Goal: Information Seeking & Learning: Compare options

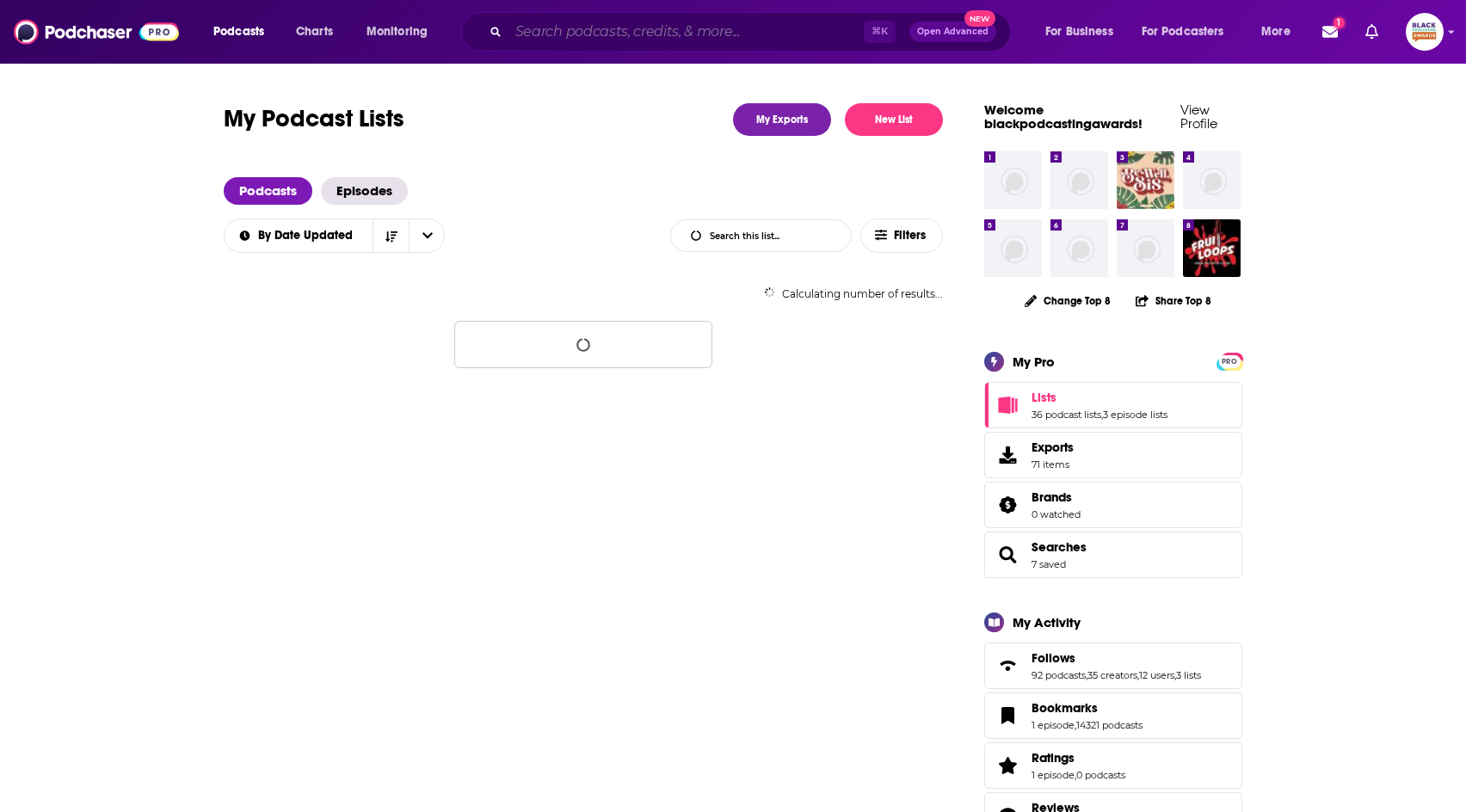
click at [648, 42] on input "Search podcasts, credits, & more..." at bounding box center [685, 32] width 355 height 27
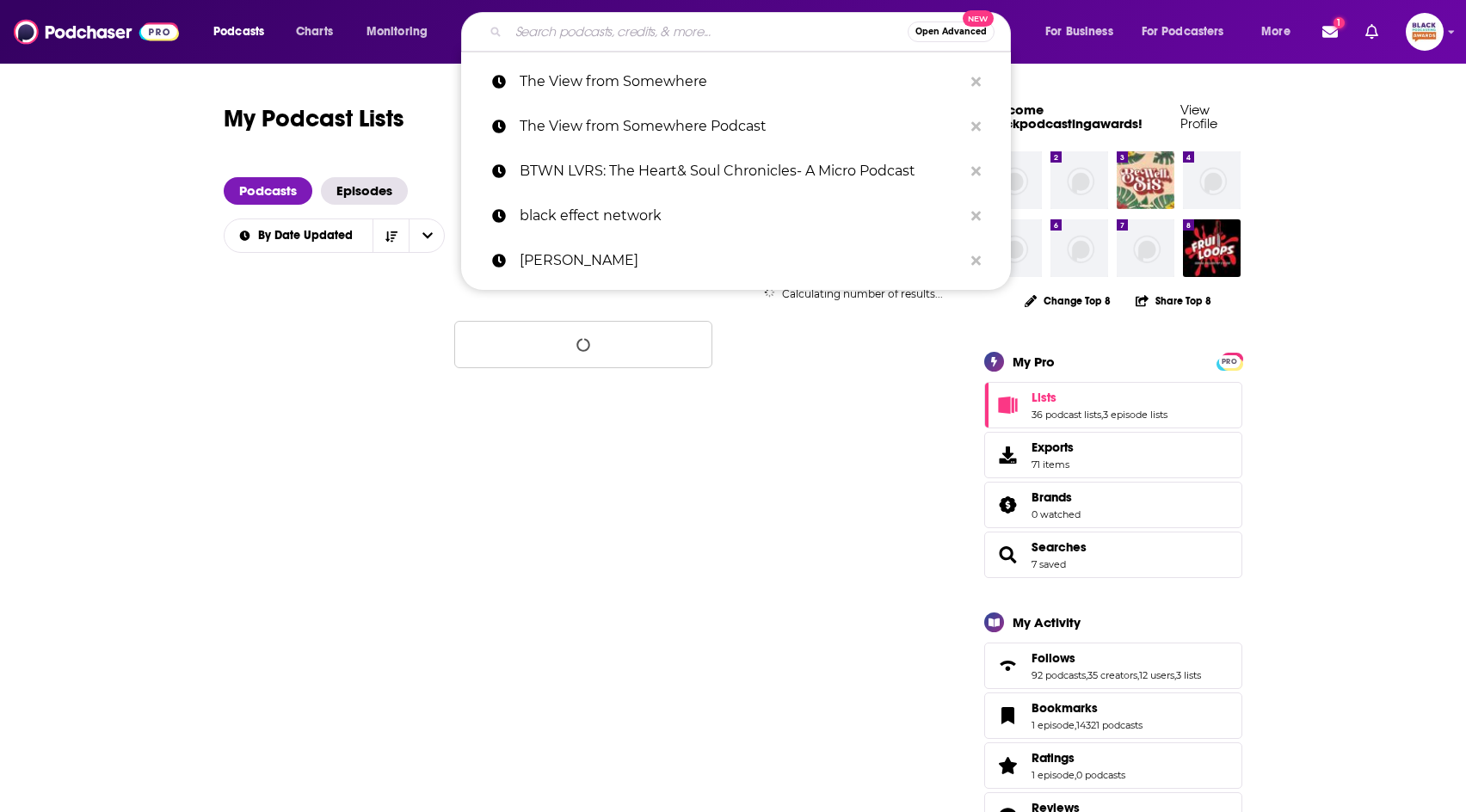
paste input "[PERSON_NAME]' with [PERSON_NAME]"
type input "[PERSON_NAME]' with [PERSON_NAME]"
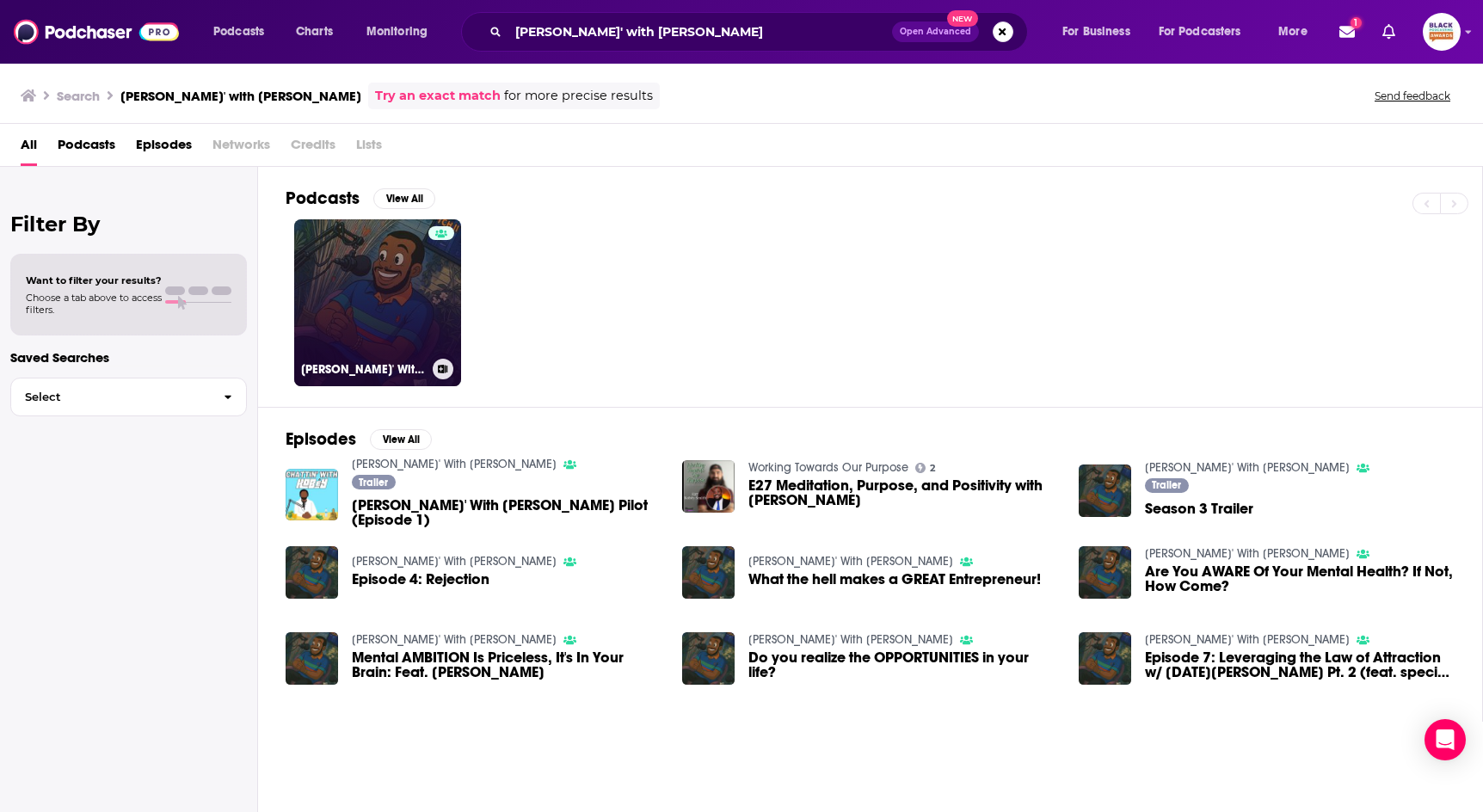
click at [445, 366] on icon at bounding box center [443, 368] width 9 height 8
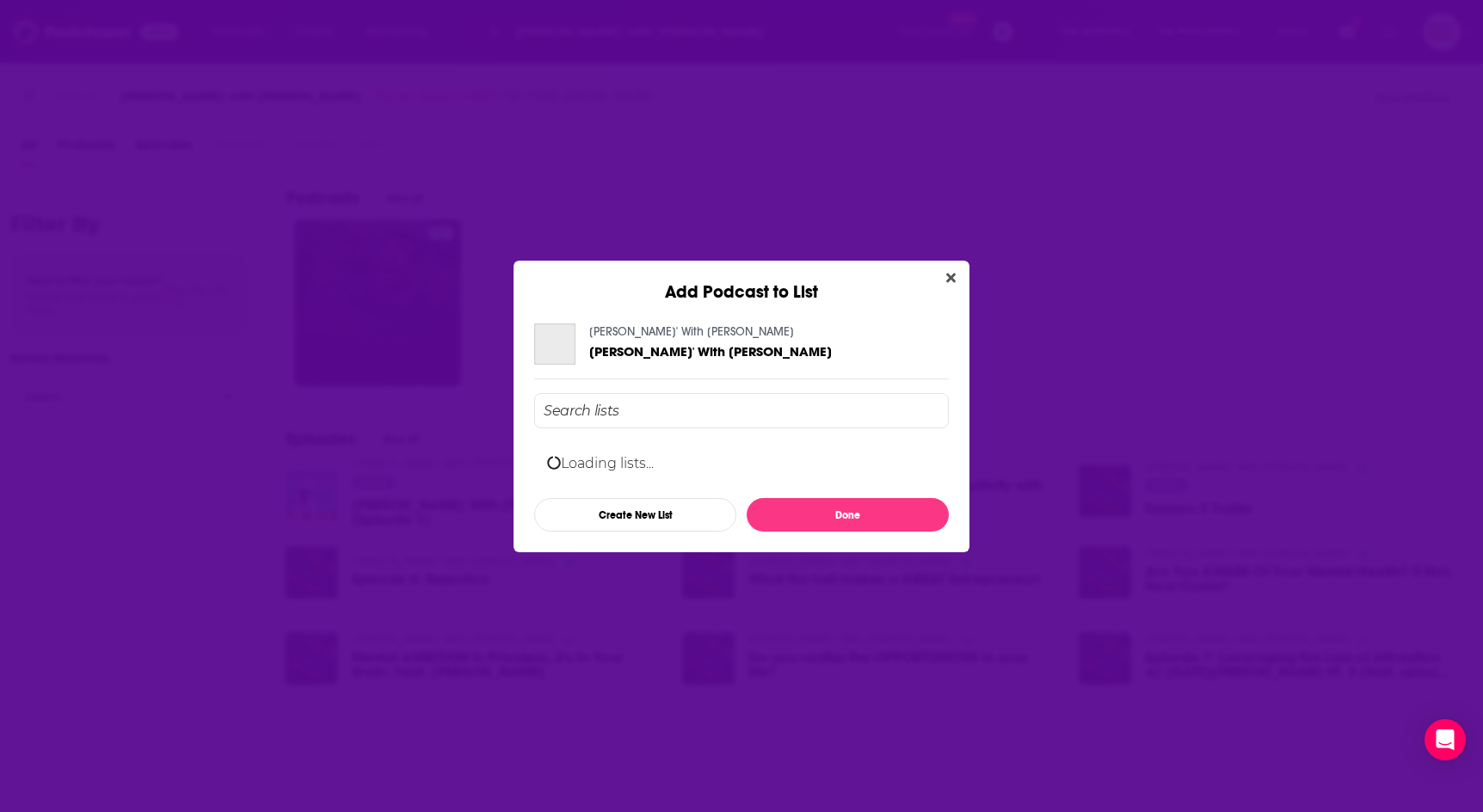
click at [547, 171] on div "Add Podcast to List Chattin' With Kobéy Chattin' With Kobéy Loading lists... Cr…" at bounding box center [742, 406] width 1483 height 812
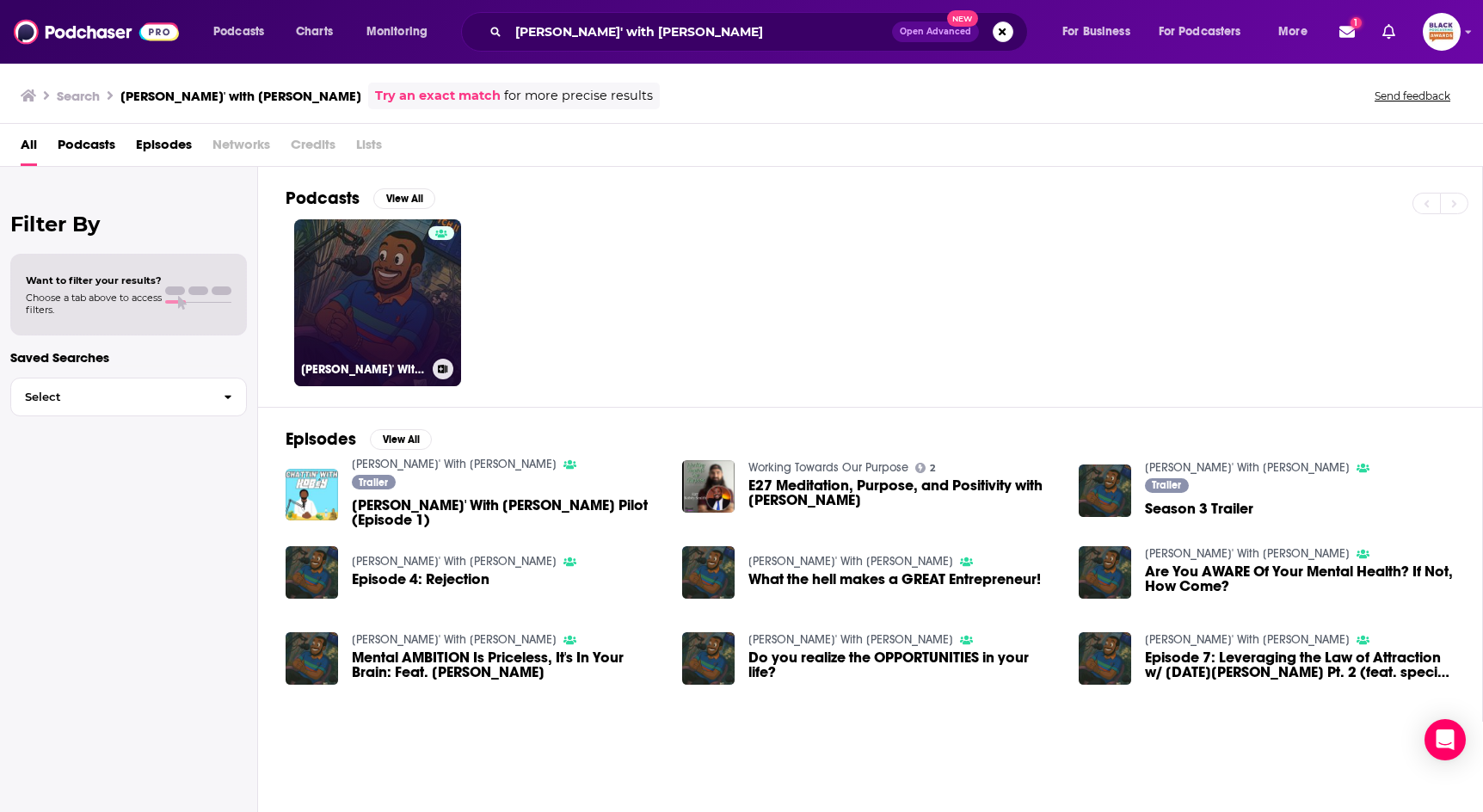
click at [421, 266] on link "Chattin' With Kobéy" at bounding box center [378, 302] width 167 height 167
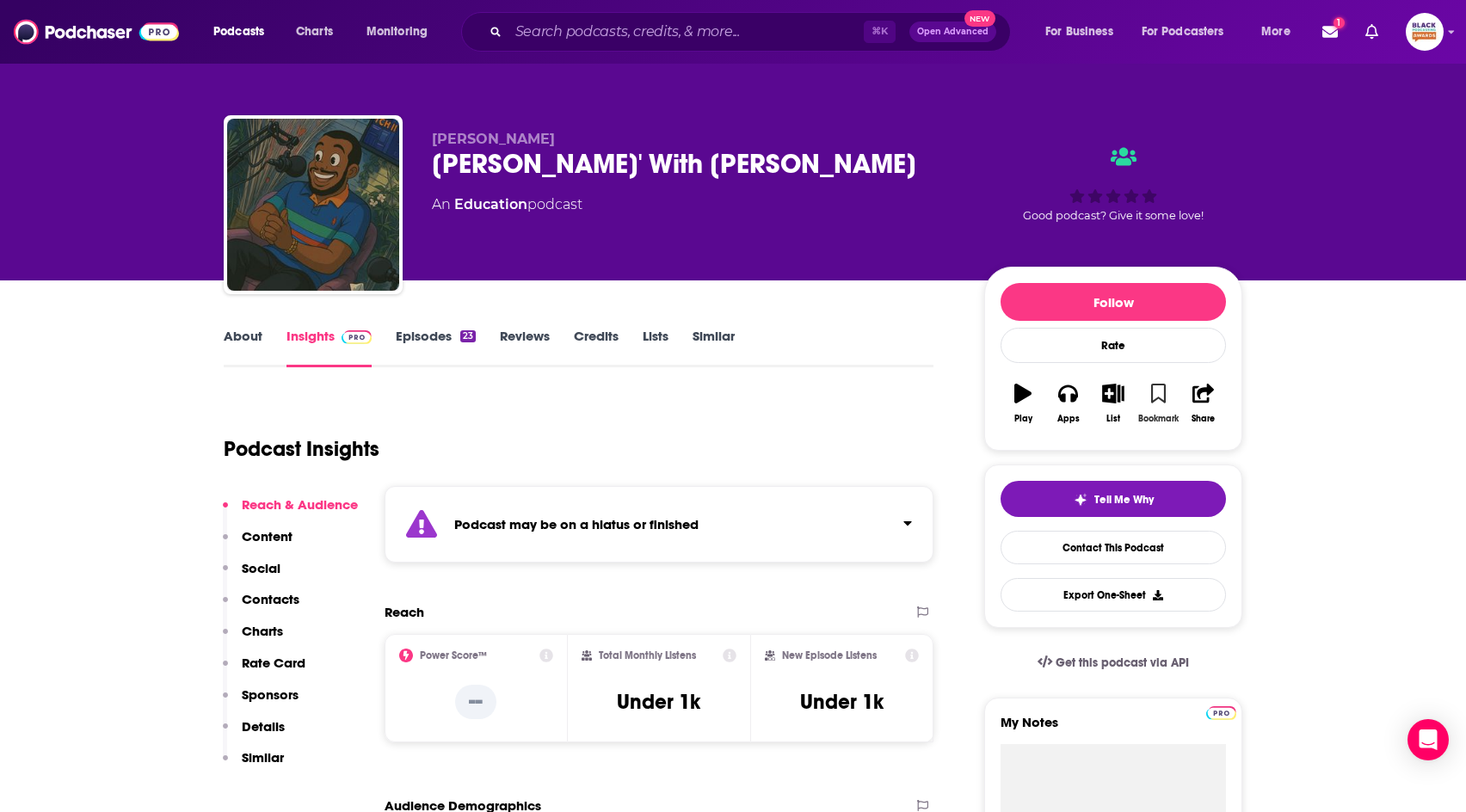
click at [1156, 384] on icon "button" at bounding box center [1158, 393] width 14 height 19
click at [1120, 389] on icon "button" at bounding box center [1113, 393] width 22 height 19
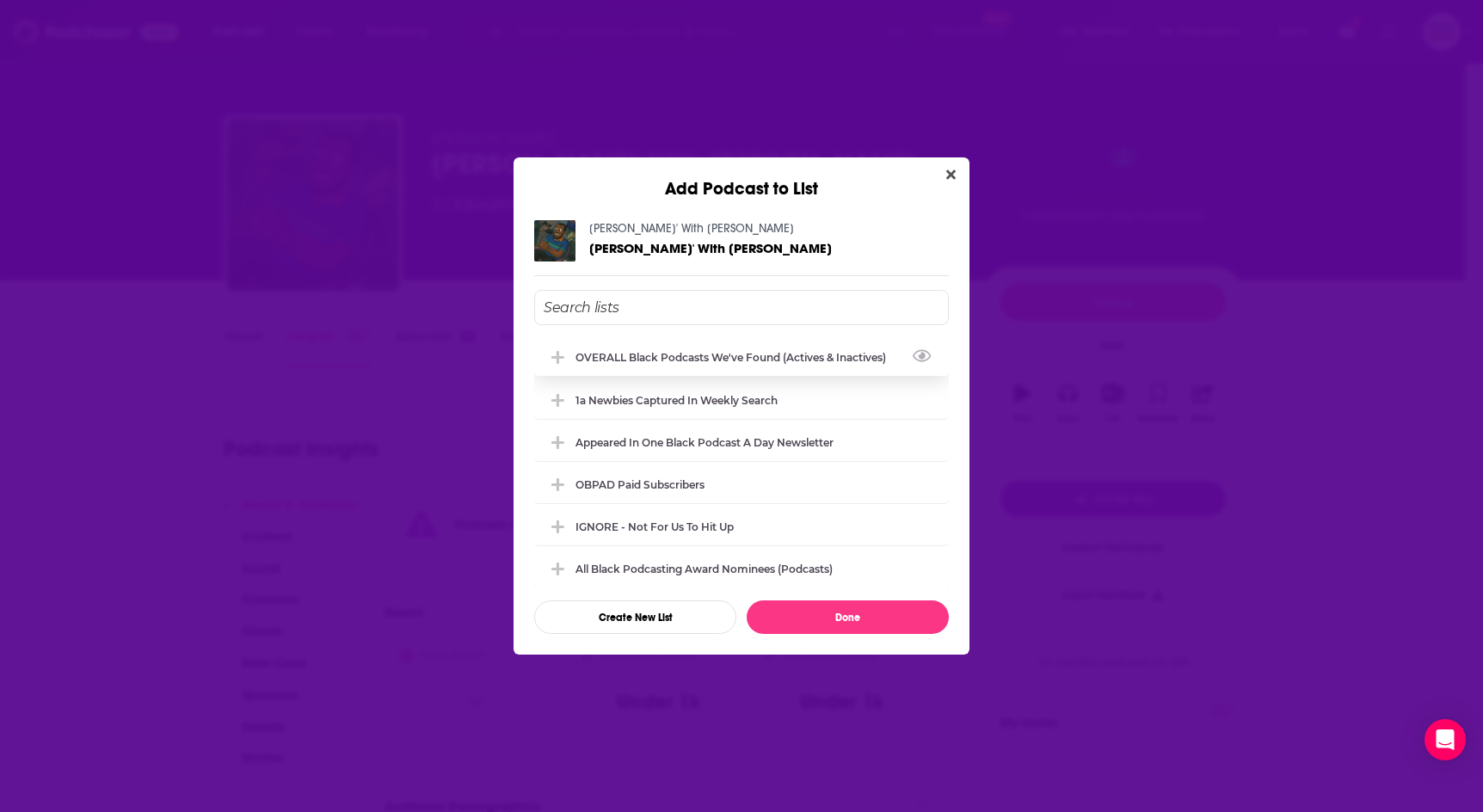
click at [781, 353] on div "OVERALL Black podcasts we've found (actives & inactives)" at bounding box center [735, 358] width 321 height 13
click at [883, 613] on button "Done" at bounding box center [847, 616] width 202 height 33
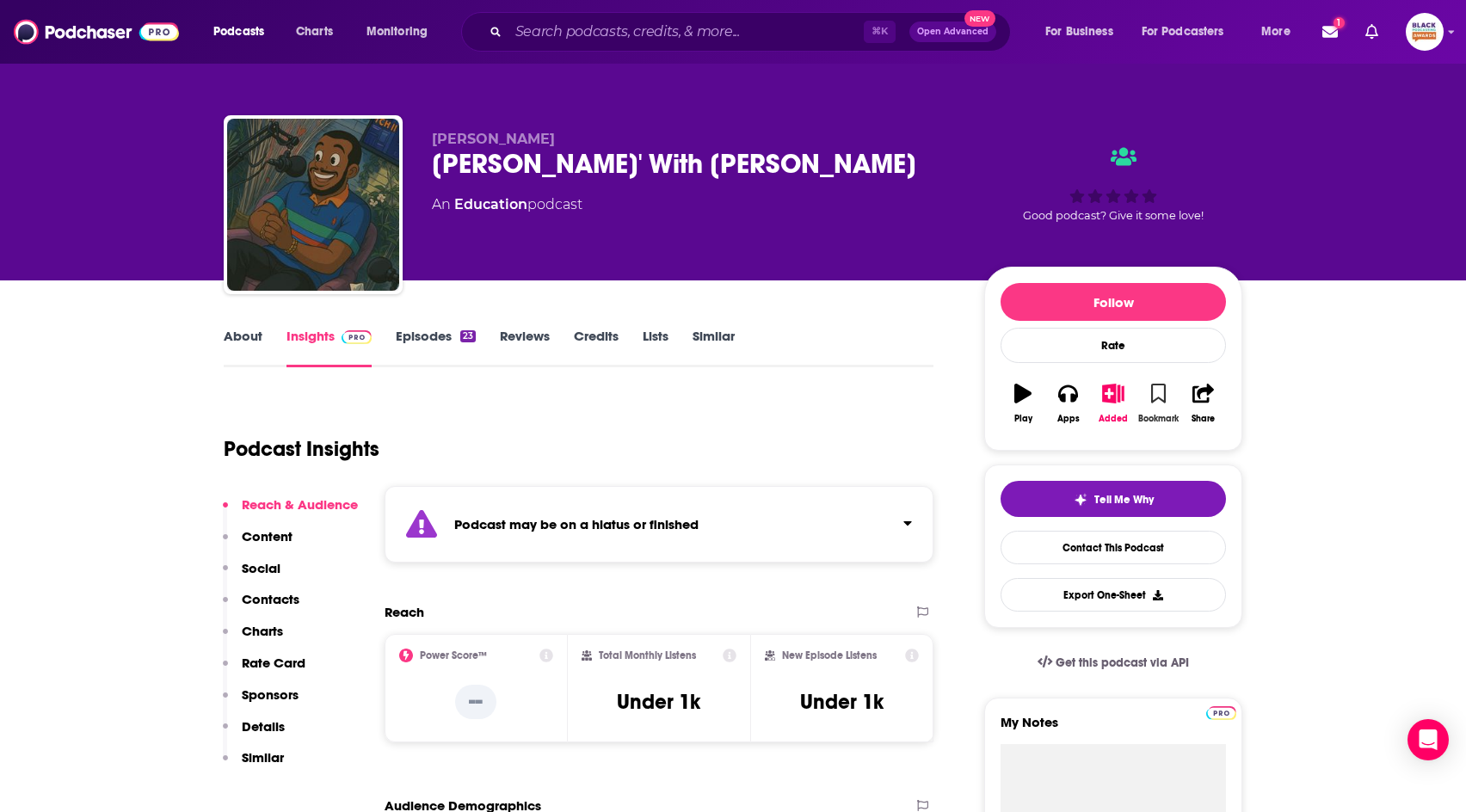
click at [1160, 387] on icon "button" at bounding box center [1158, 393] width 14 height 19
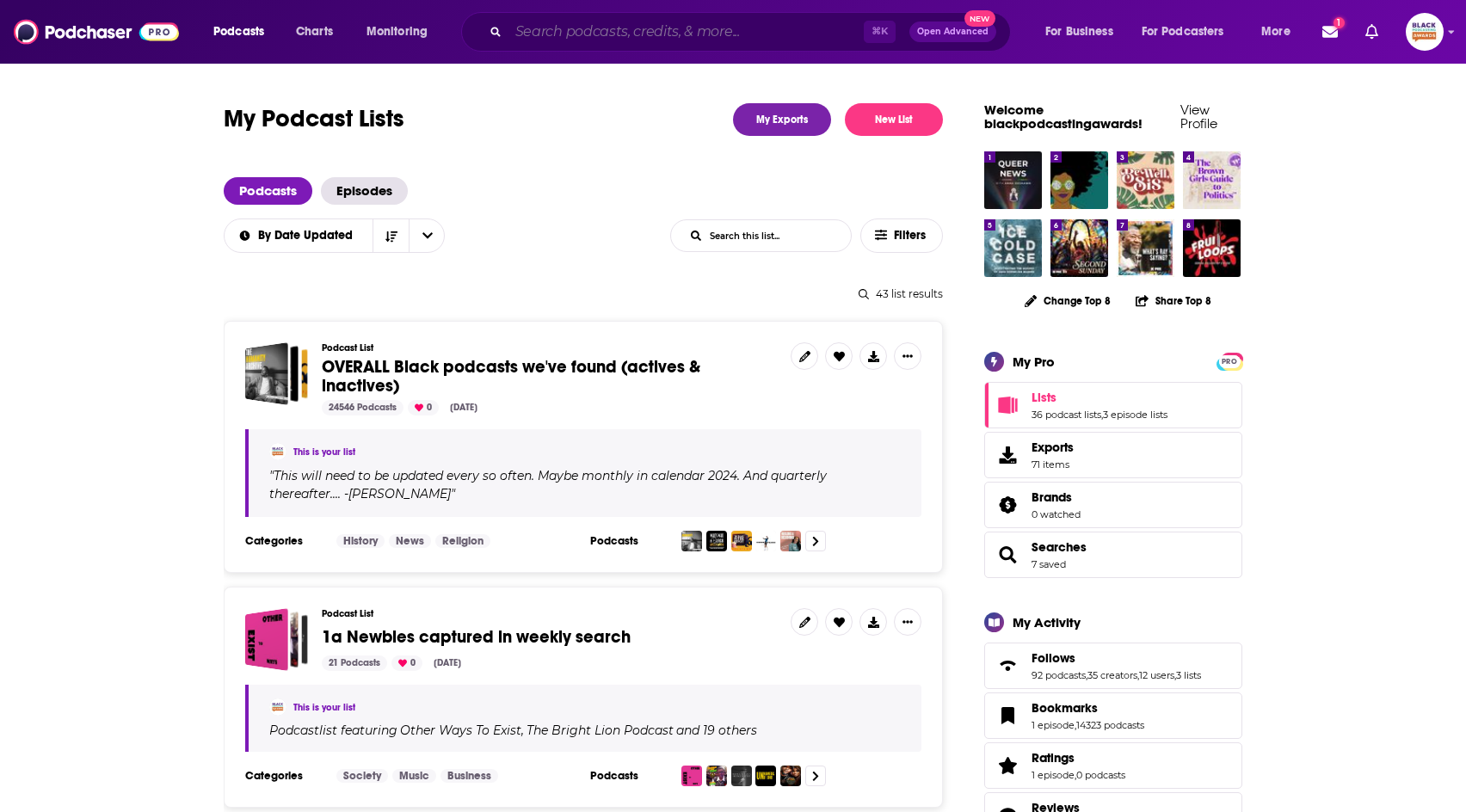
click at [585, 36] on input "Search podcasts, credits, & more..." at bounding box center [685, 32] width 355 height 27
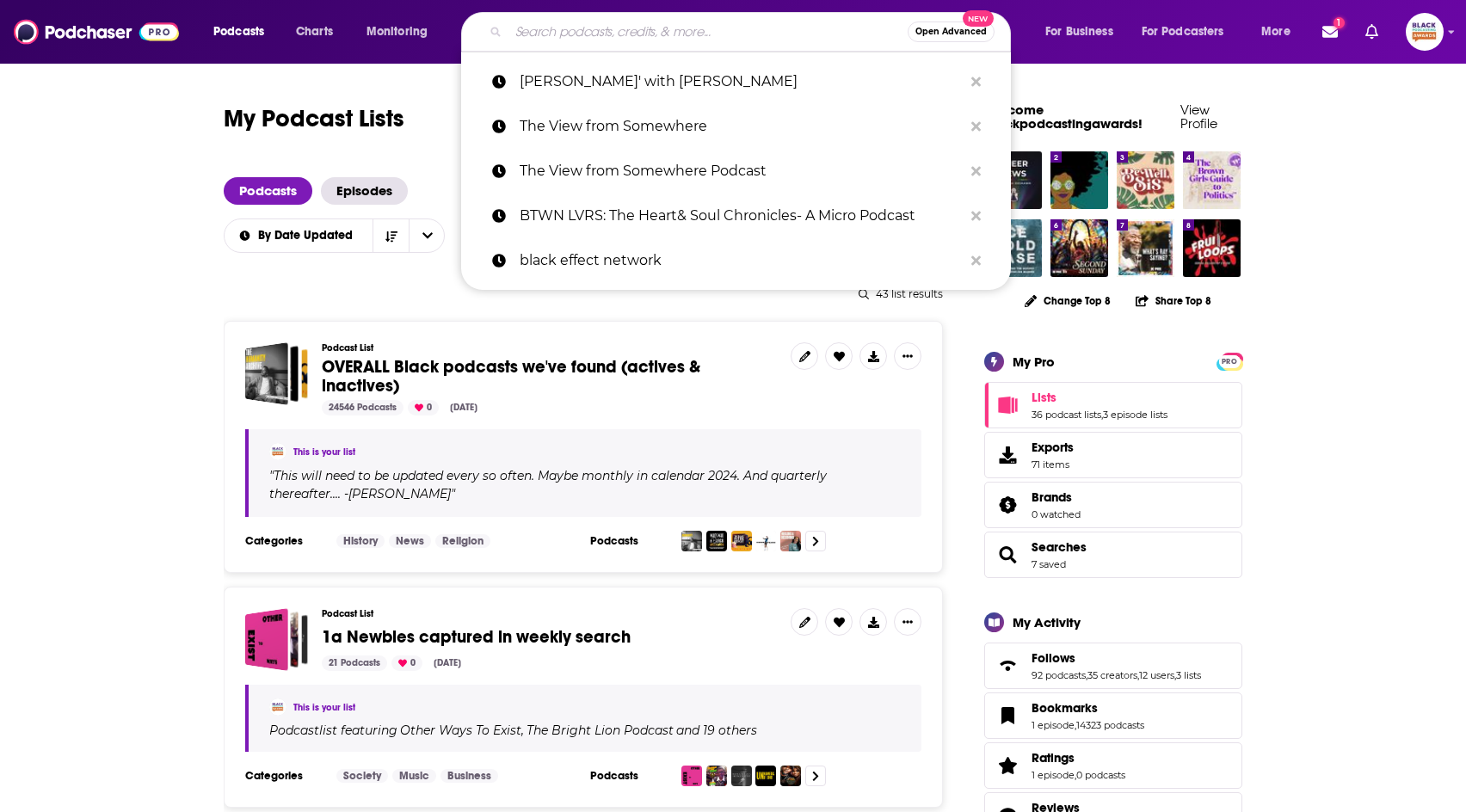
paste input "We're Not OK: A Community of Healing"
type input "We're Not OK: A Community of Healing"
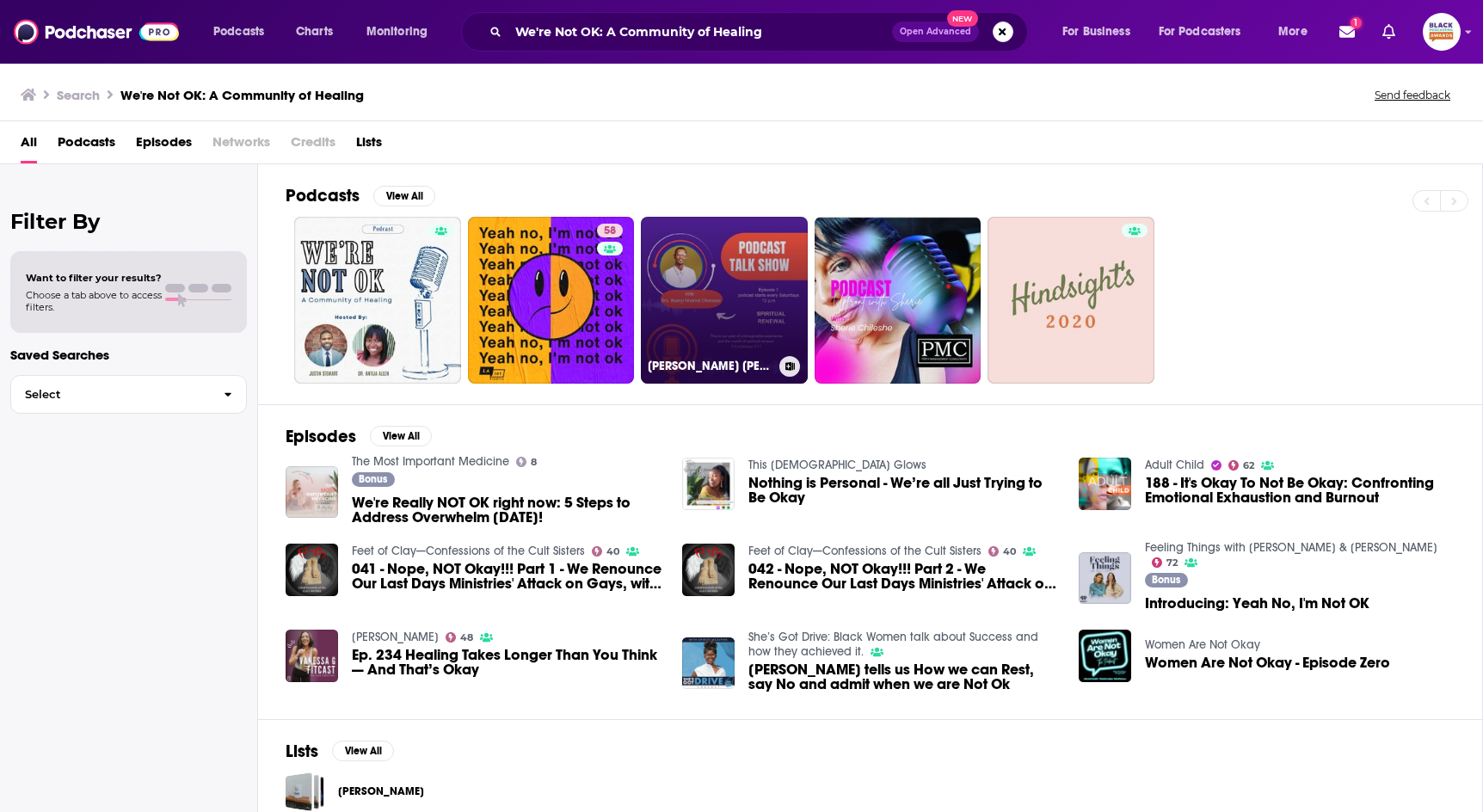
click at [786, 364] on icon at bounding box center [789, 366] width 9 height 8
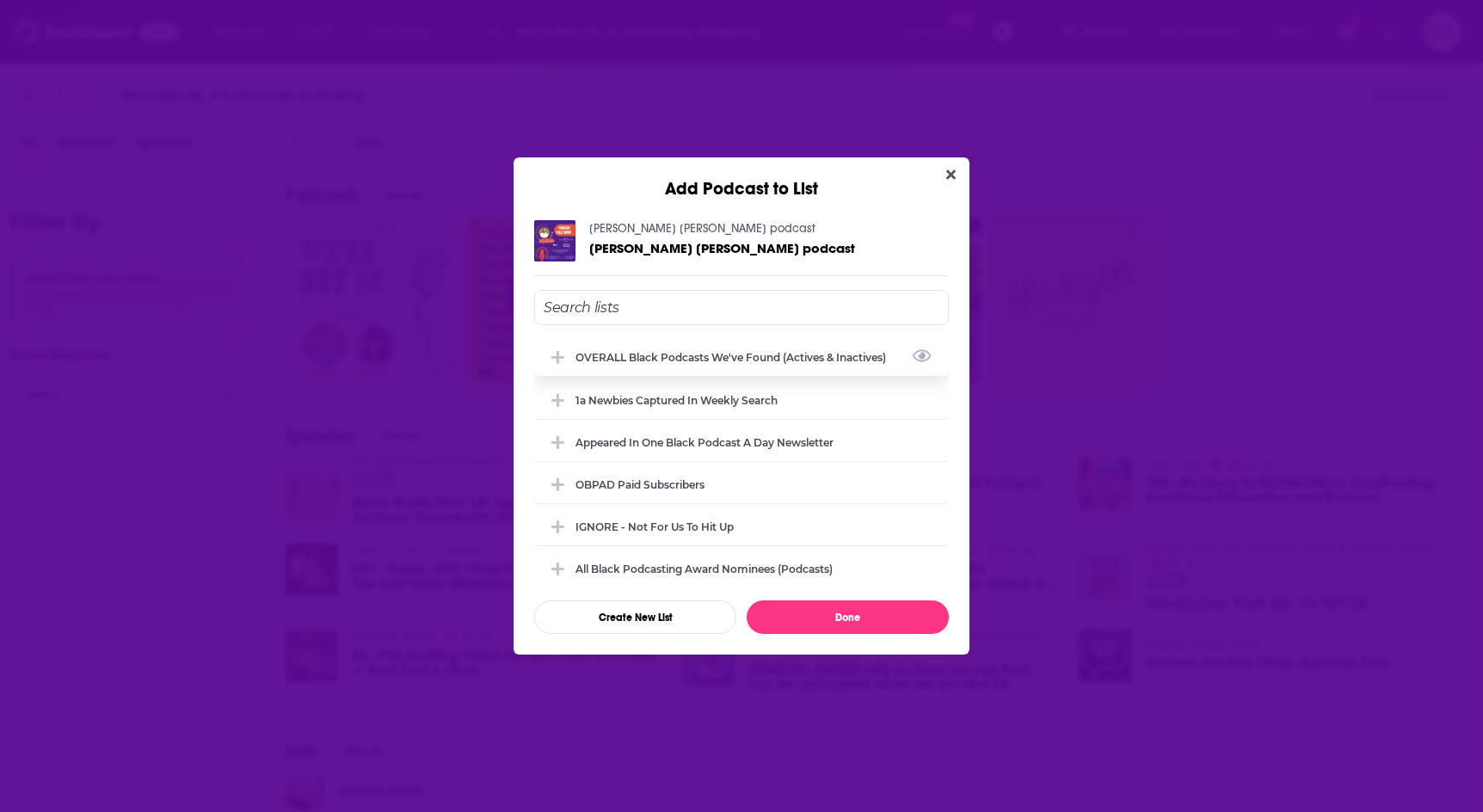
click at [774, 359] on div "OVERALL Black podcasts we've found (actives & inactives)" at bounding box center [735, 358] width 321 height 13
click at [837, 609] on button "Done" at bounding box center [847, 616] width 202 height 33
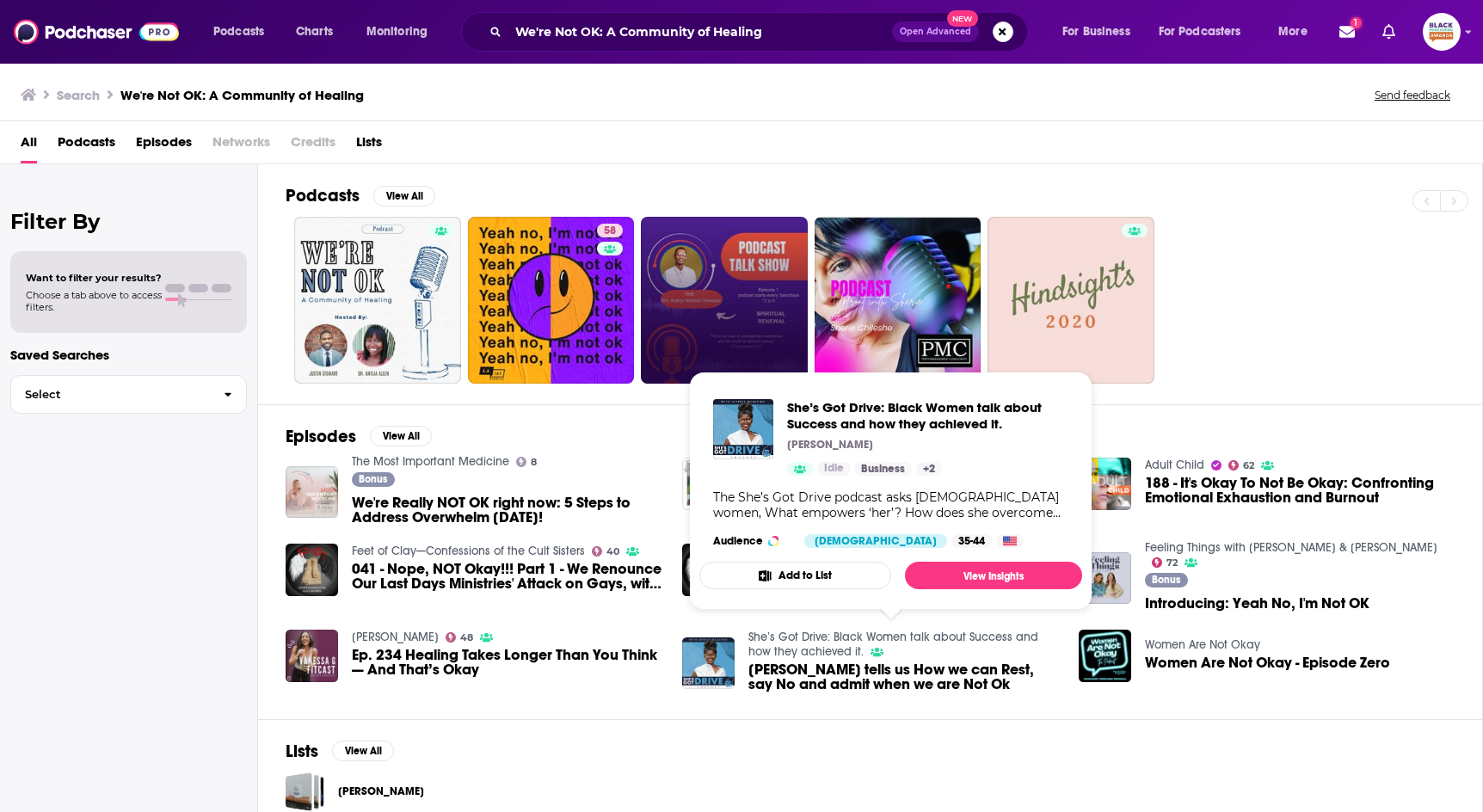
click at [816, 576] on button "Add to List" at bounding box center [795, 575] width 192 height 27
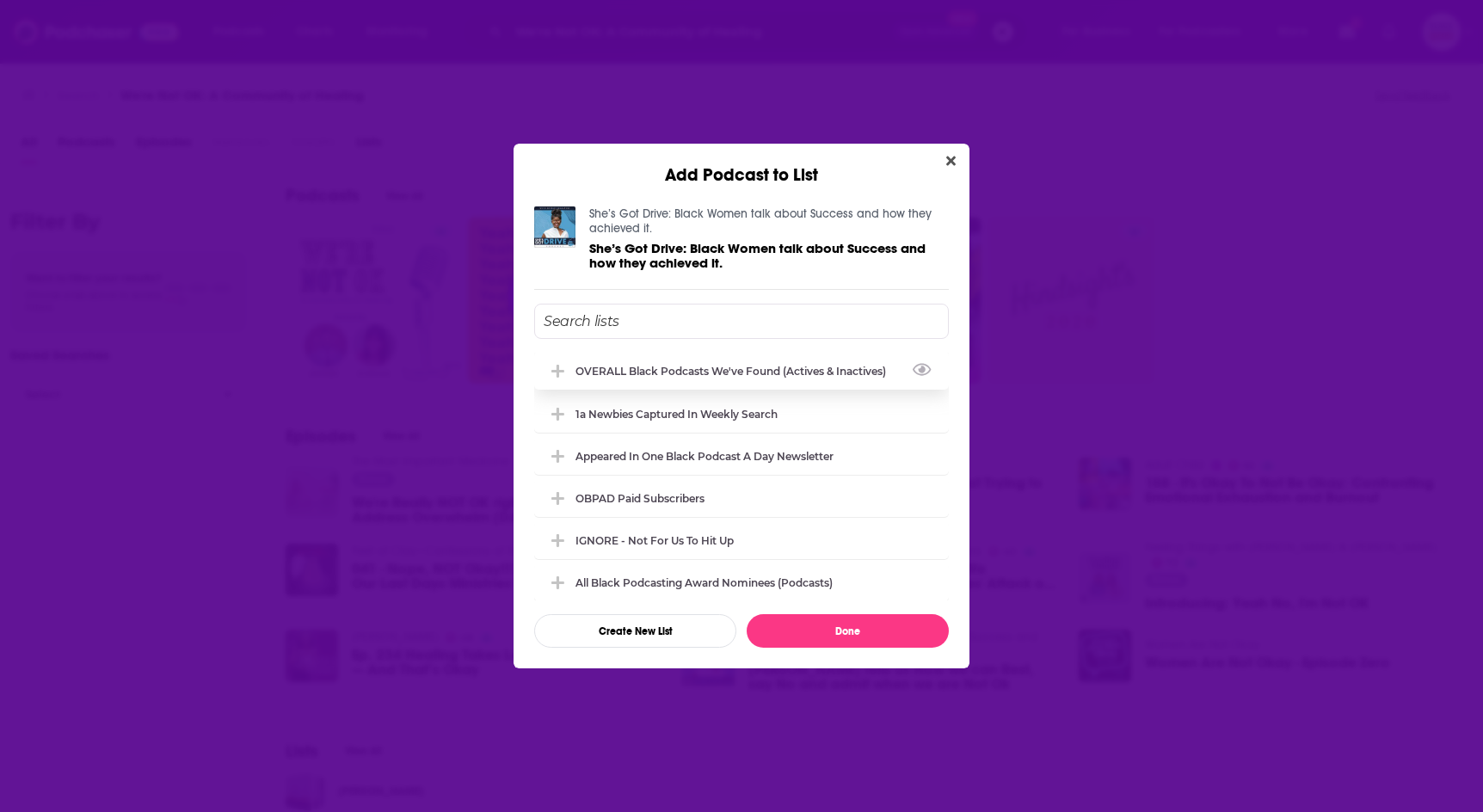
click at [817, 360] on div "OVERALL Black podcasts we've found (actives & inactives)" at bounding box center [742, 371] width 415 height 38
click at [858, 628] on button "Done" at bounding box center [847, 630] width 202 height 33
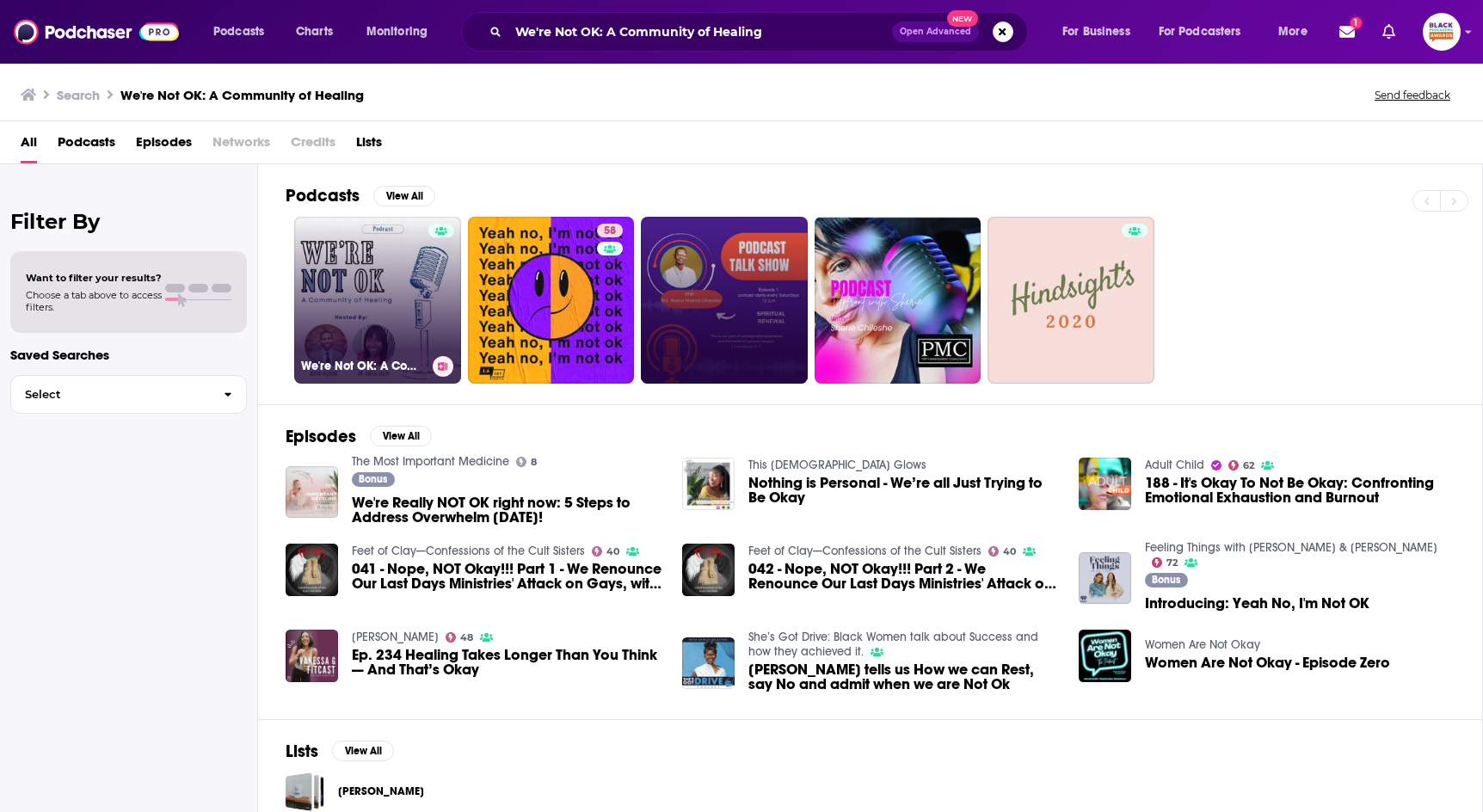
click at [330, 283] on link "We're Not OK: A Community of Healing" at bounding box center [378, 300] width 167 height 167
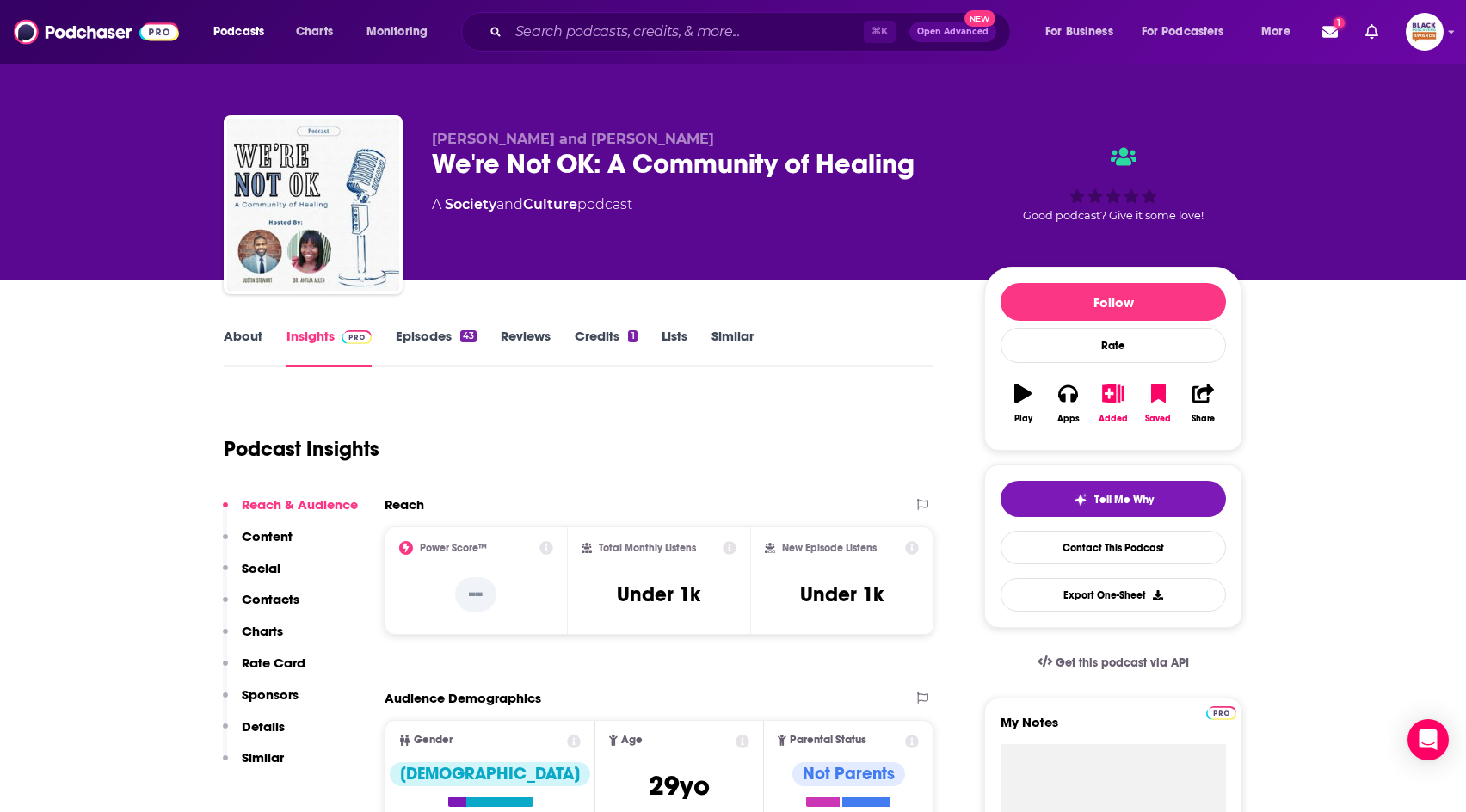
click at [682, 330] on link "Lists" at bounding box center [674, 348] width 25 height 40
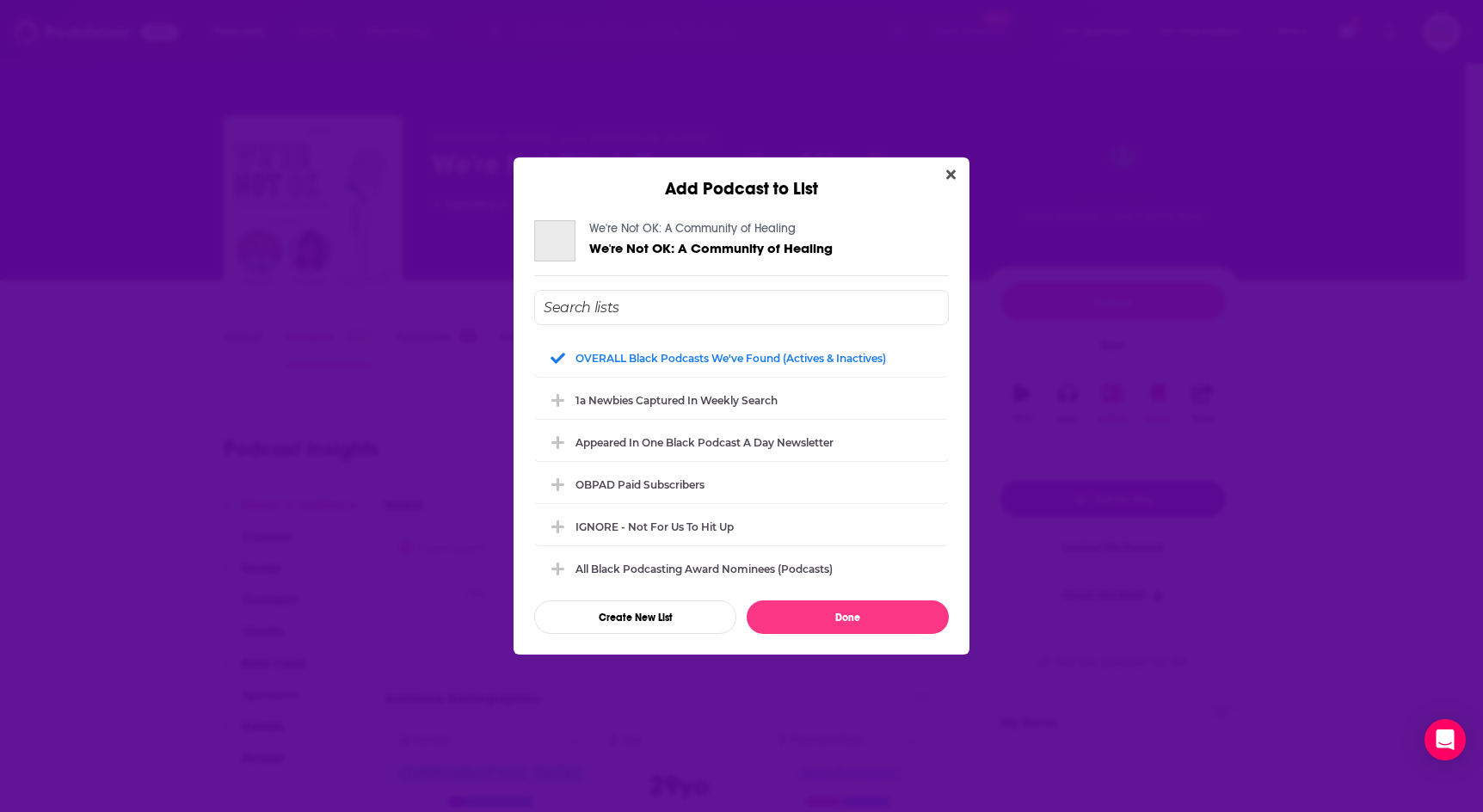
click at [732, 335] on div "OVERALL Black podcasts we've found (actives & inactives) 1a Newbies captured in…" at bounding box center [742, 462] width 415 height 344
click at [822, 105] on div "Add Podcast to List We're Not OK: A Community of Healing We're Not OK: A Commun…" at bounding box center [742, 406] width 1483 height 812
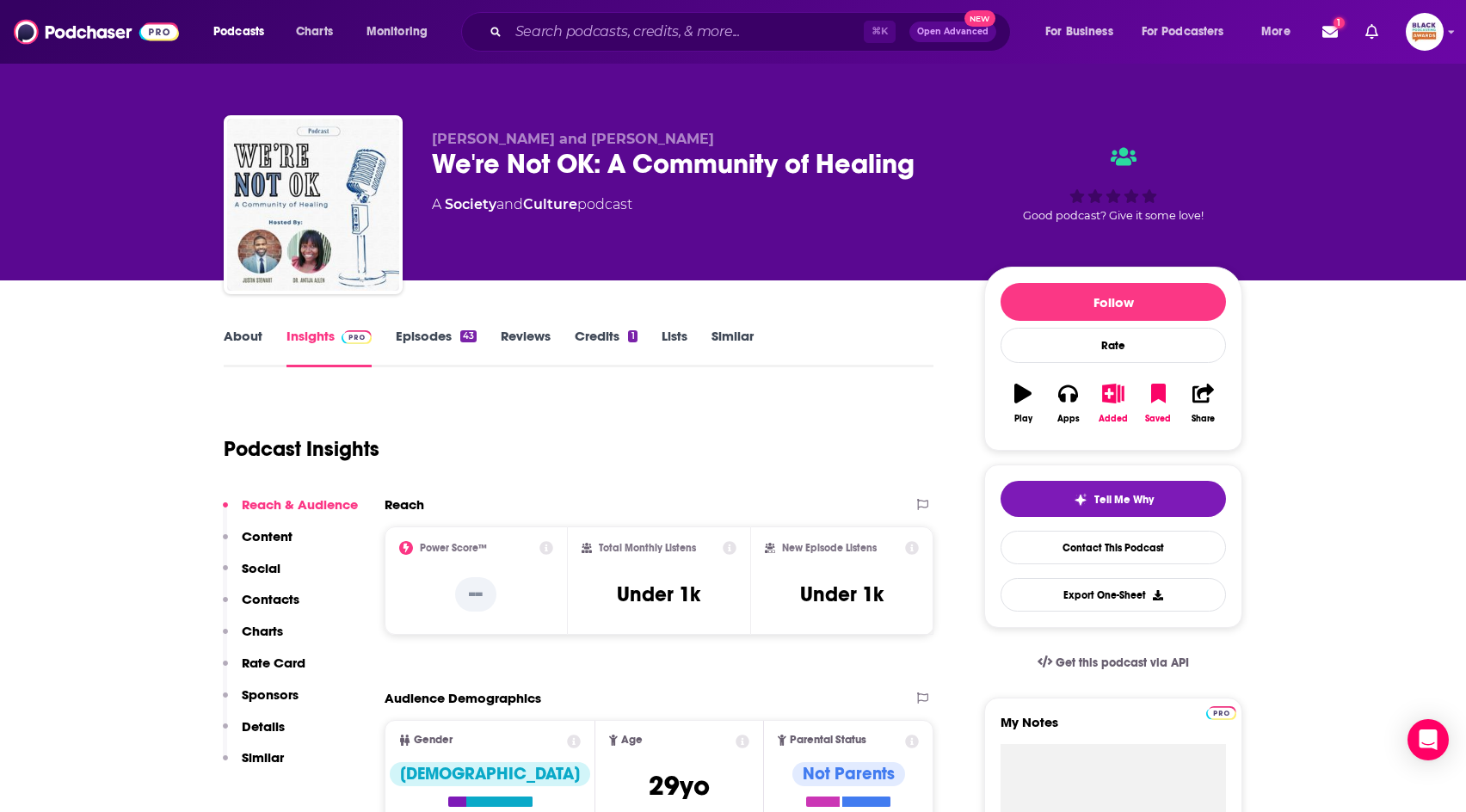
click at [743, 330] on link "Similar" at bounding box center [733, 348] width 43 height 40
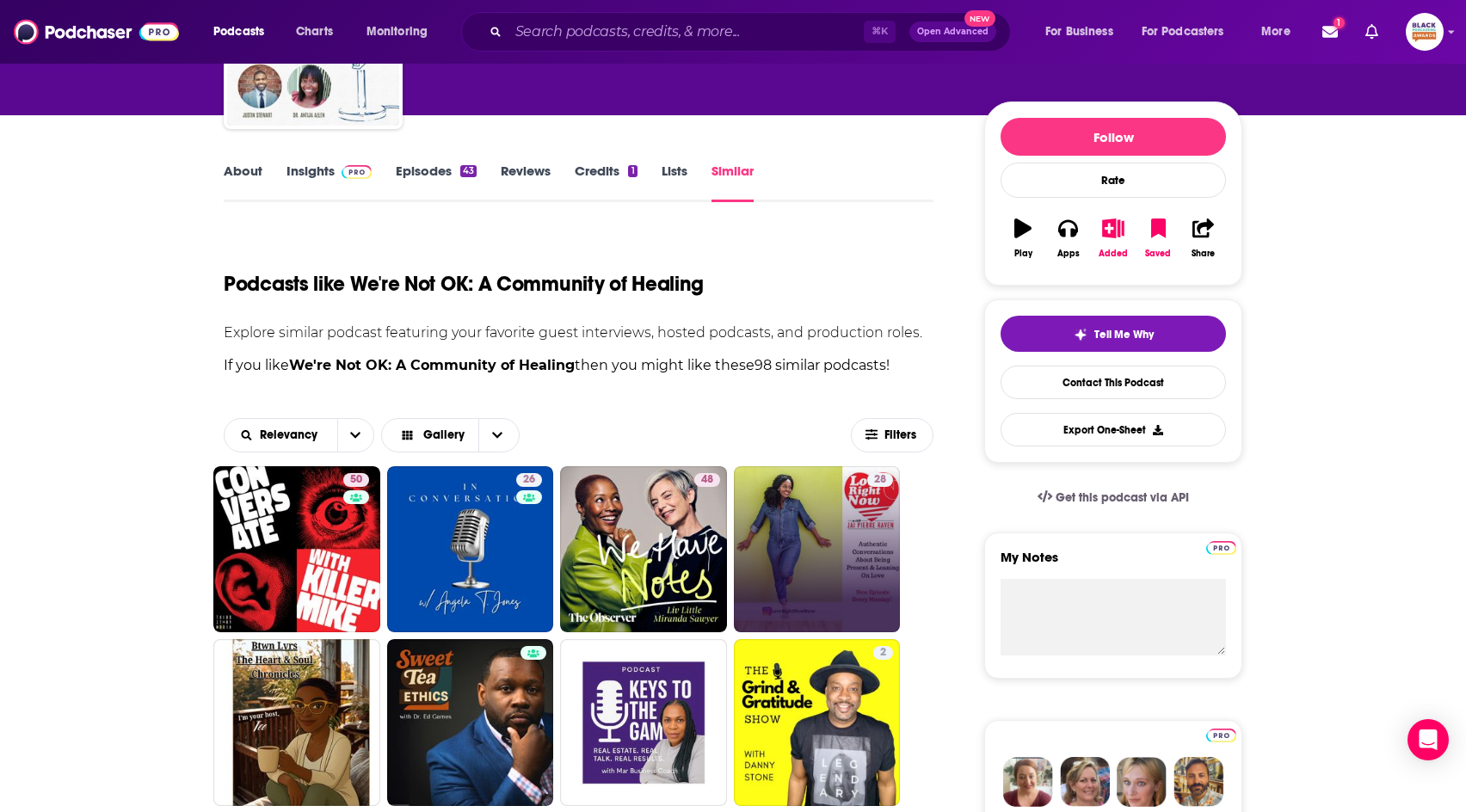
scroll to position [195, 0]
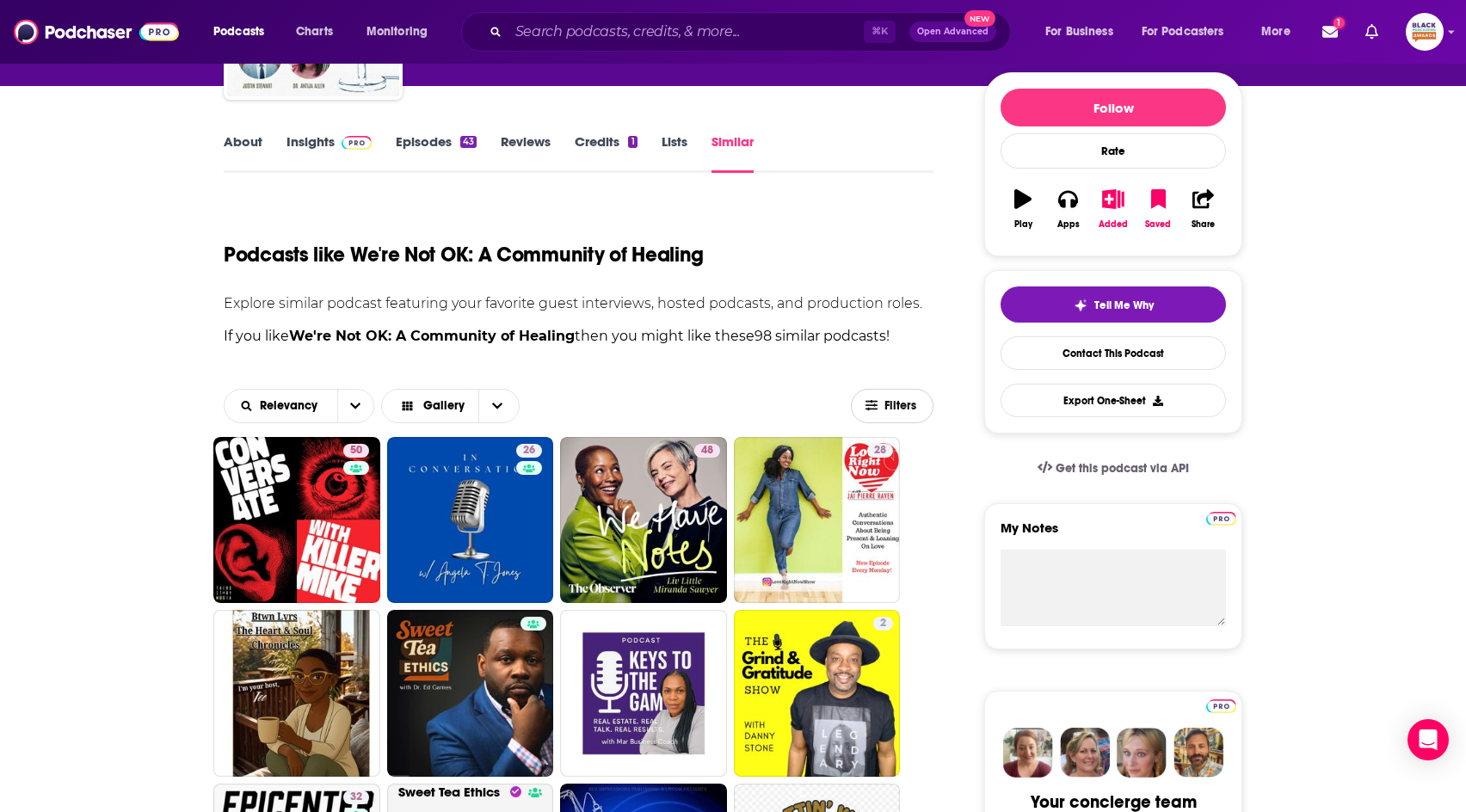
click at [867, 404] on icon "button" at bounding box center [871, 405] width 12 height 10
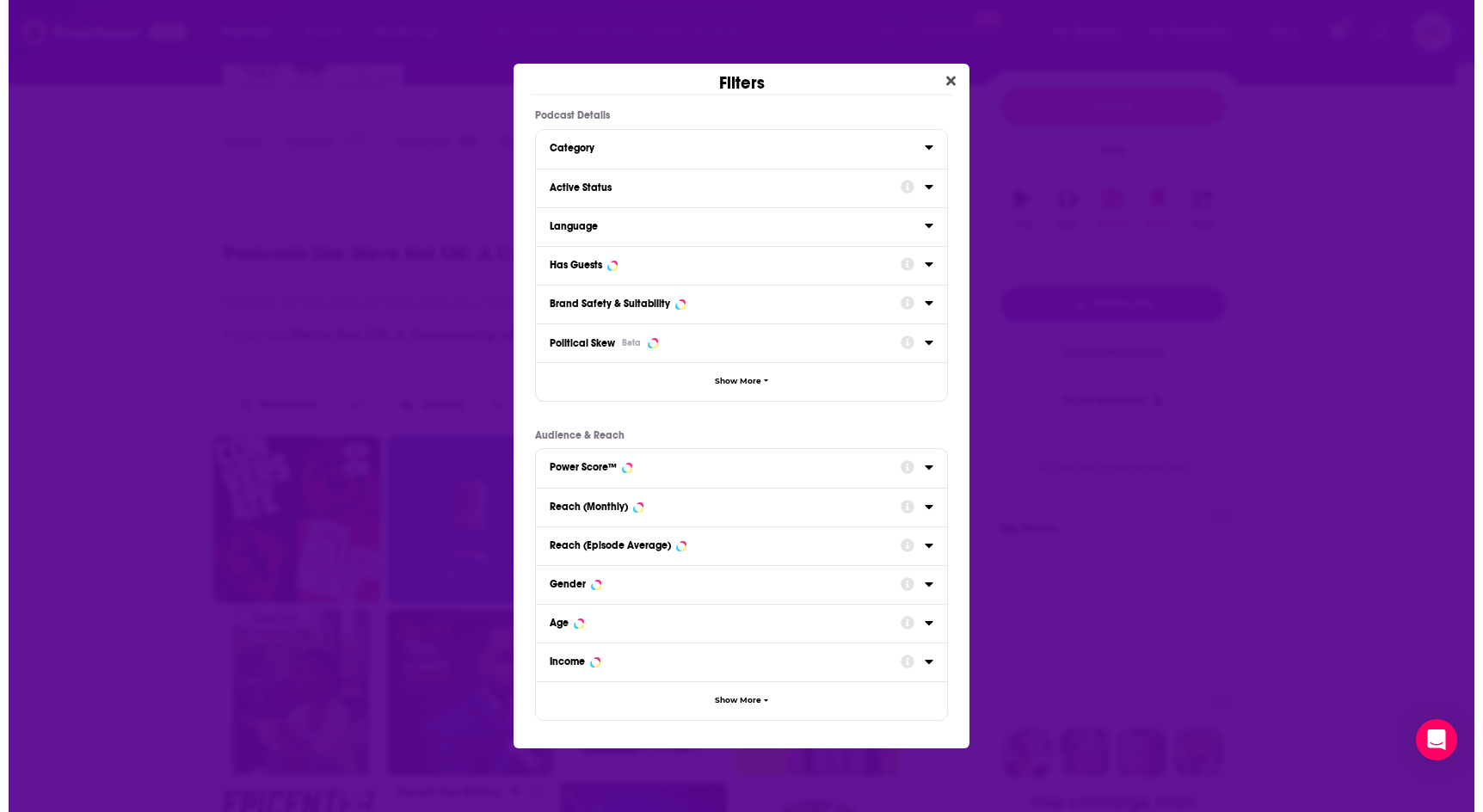
scroll to position [0, 0]
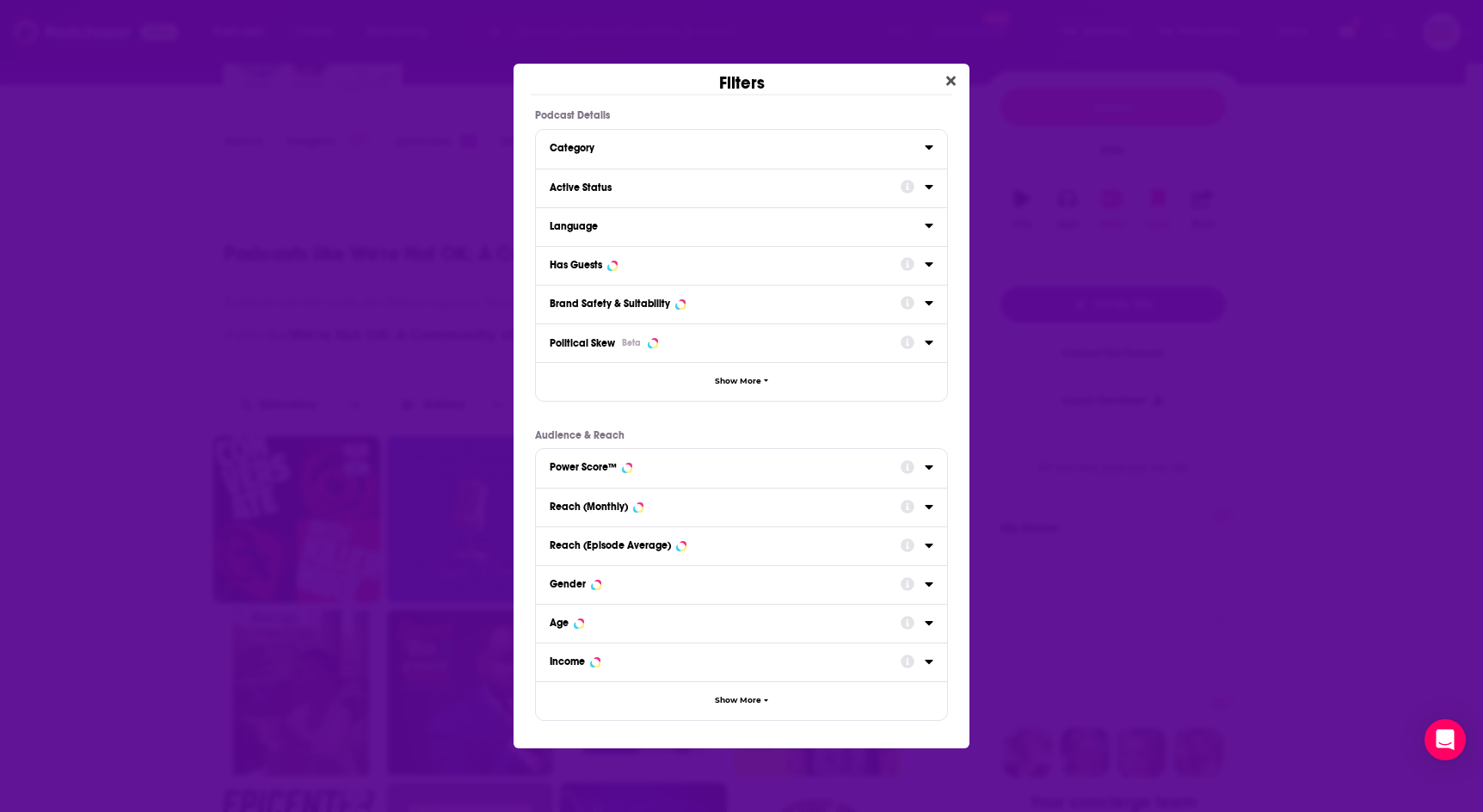
click at [166, 333] on div "Filters Podcast Details Category Active Status Language Has Guests Brand Safety…" at bounding box center [742, 406] width 1483 height 812
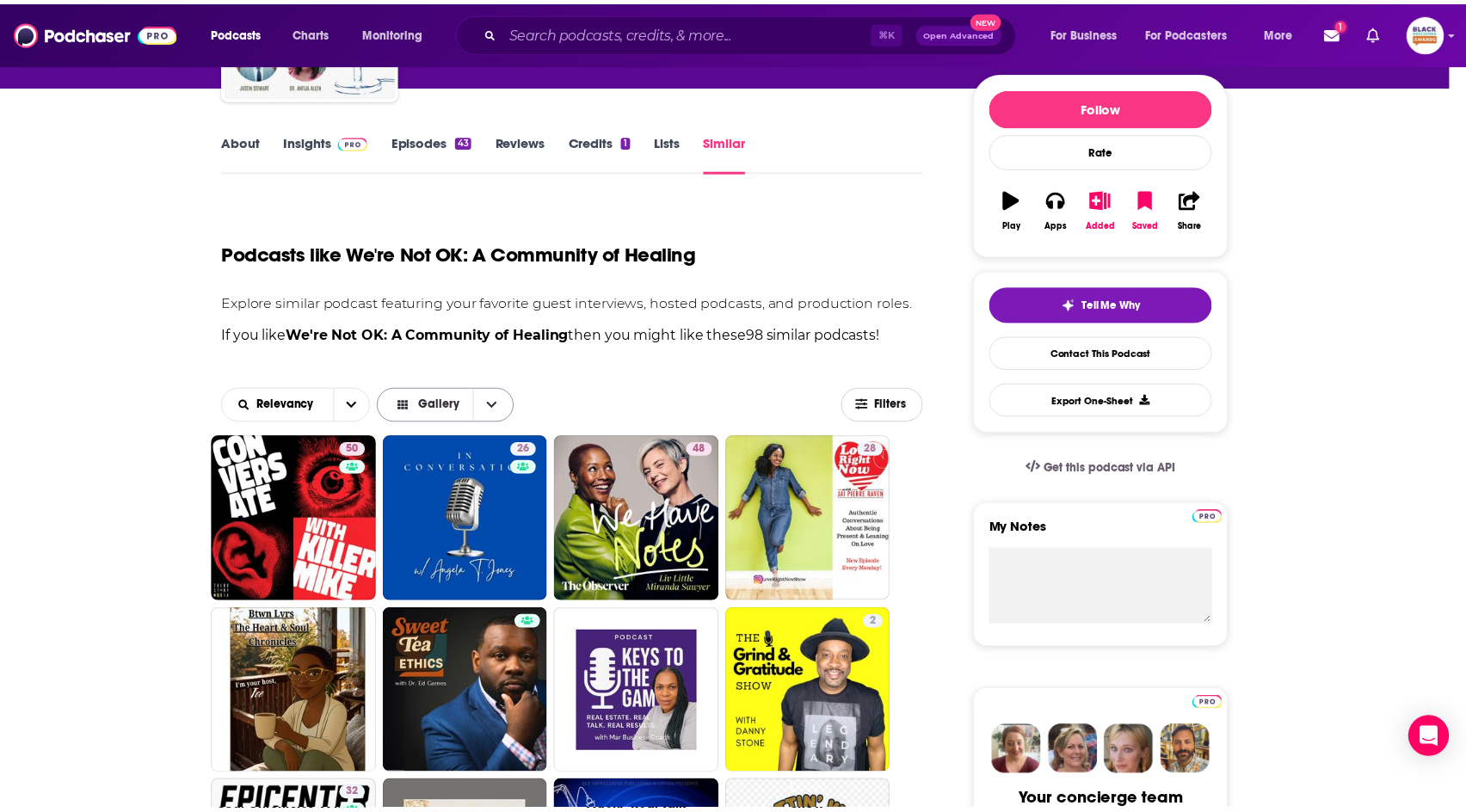
scroll to position [195, 0]
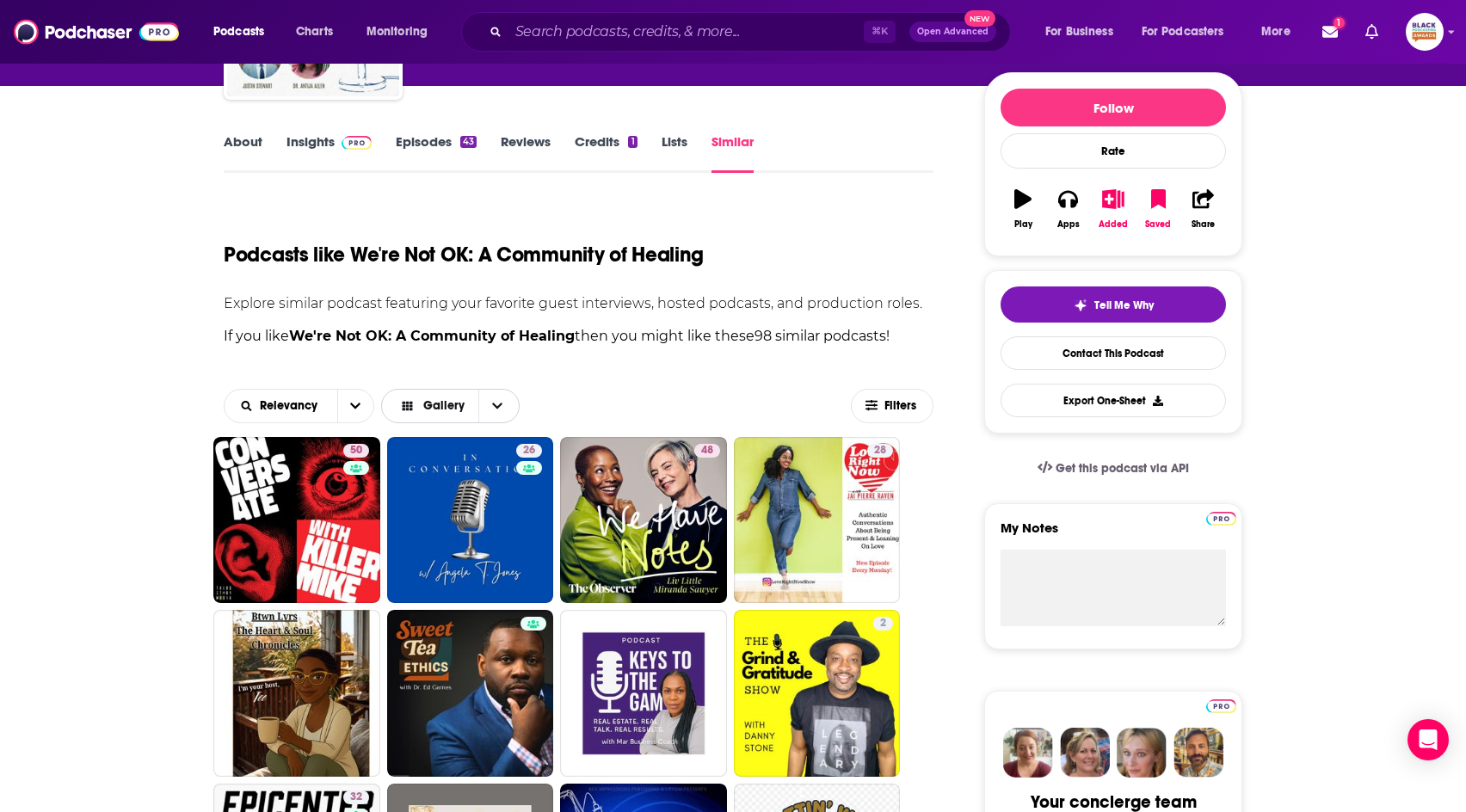
click at [444, 408] on span "Gallery" at bounding box center [444, 406] width 42 height 12
click at [461, 441] on span "Table" at bounding box center [469, 437] width 108 height 9
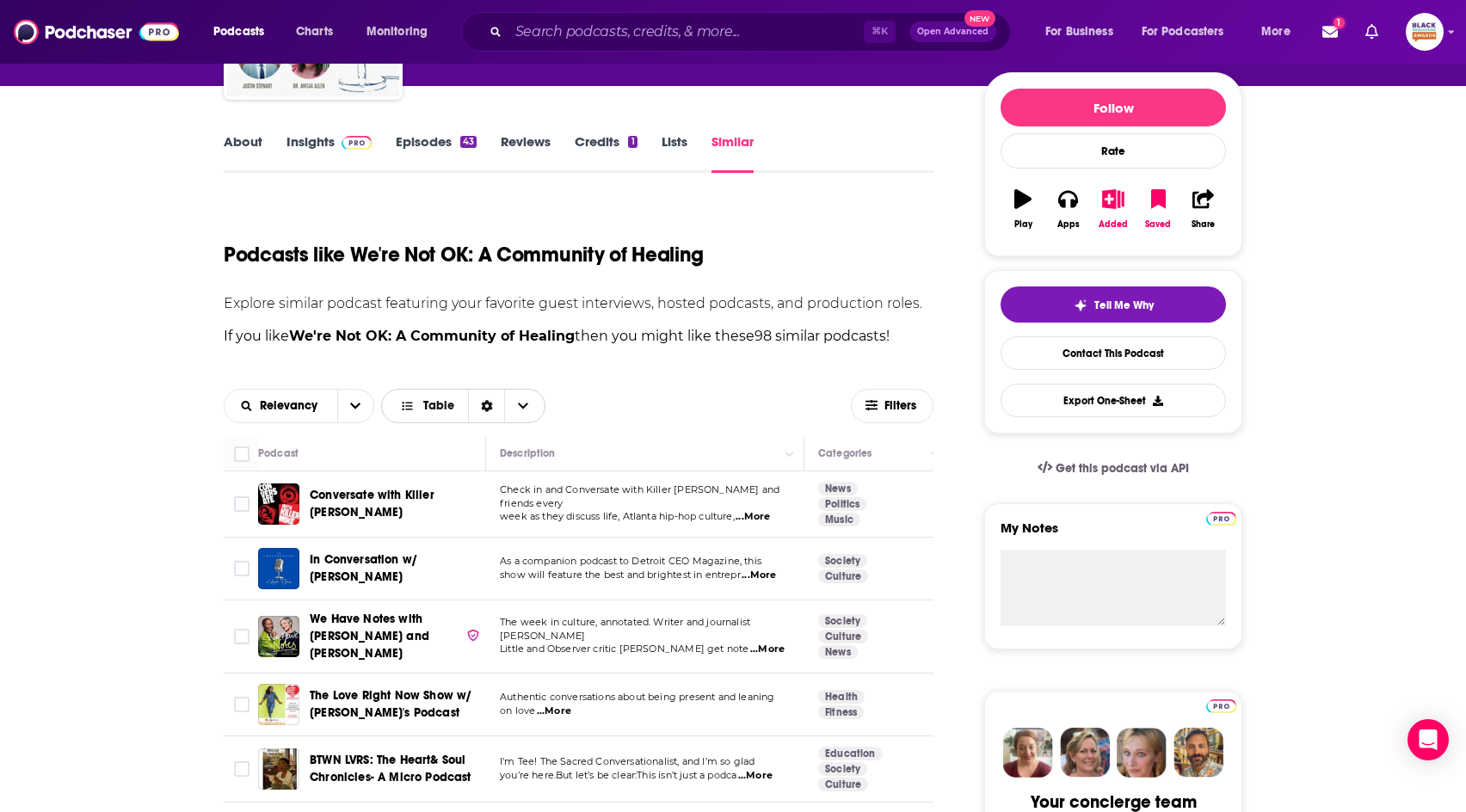
click at [490, 406] on icon "Sort Direction" at bounding box center [486, 406] width 12 height 12
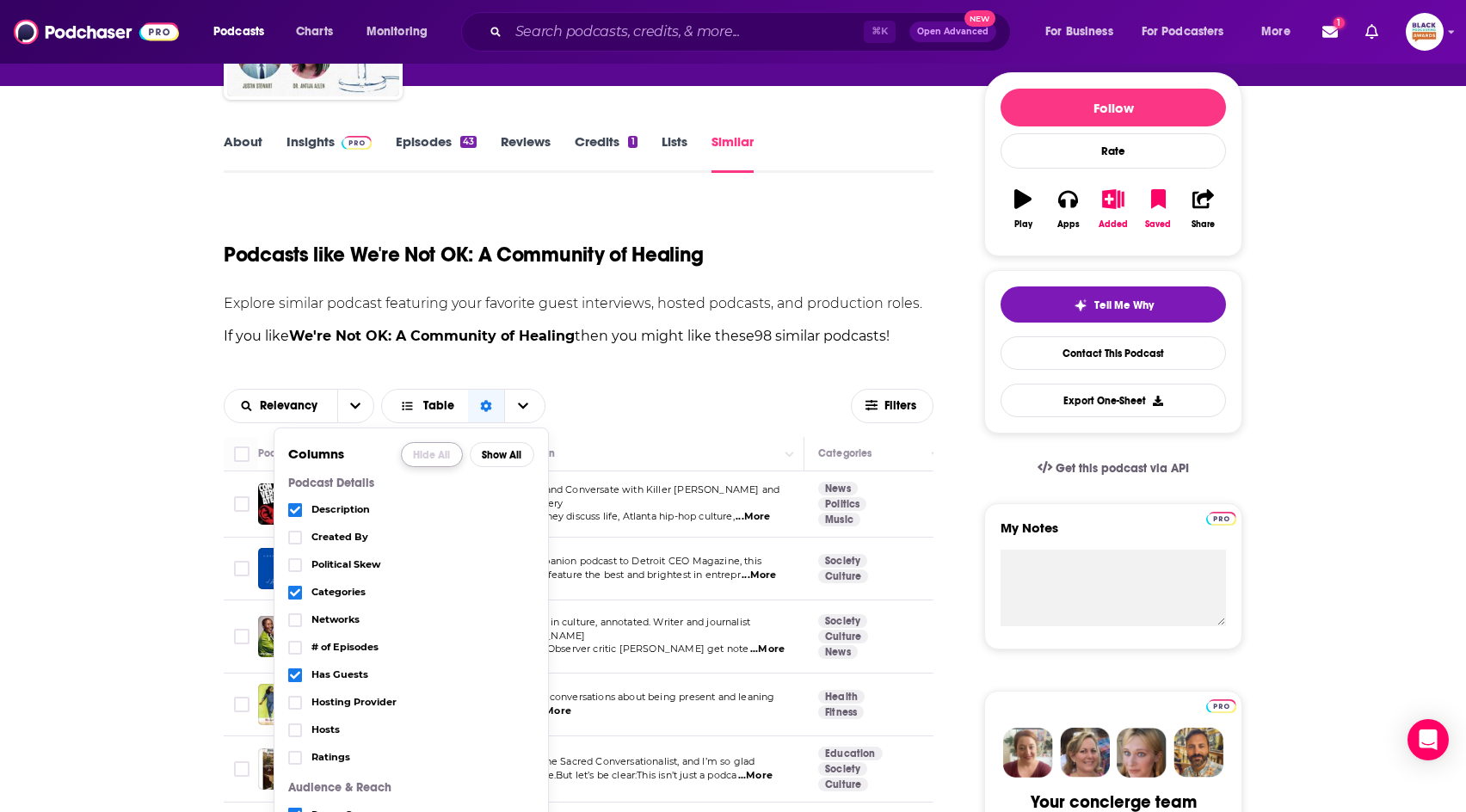
click at [442, 453] on button "Hide All" at bounding box center [432, 454] width 62 height 25
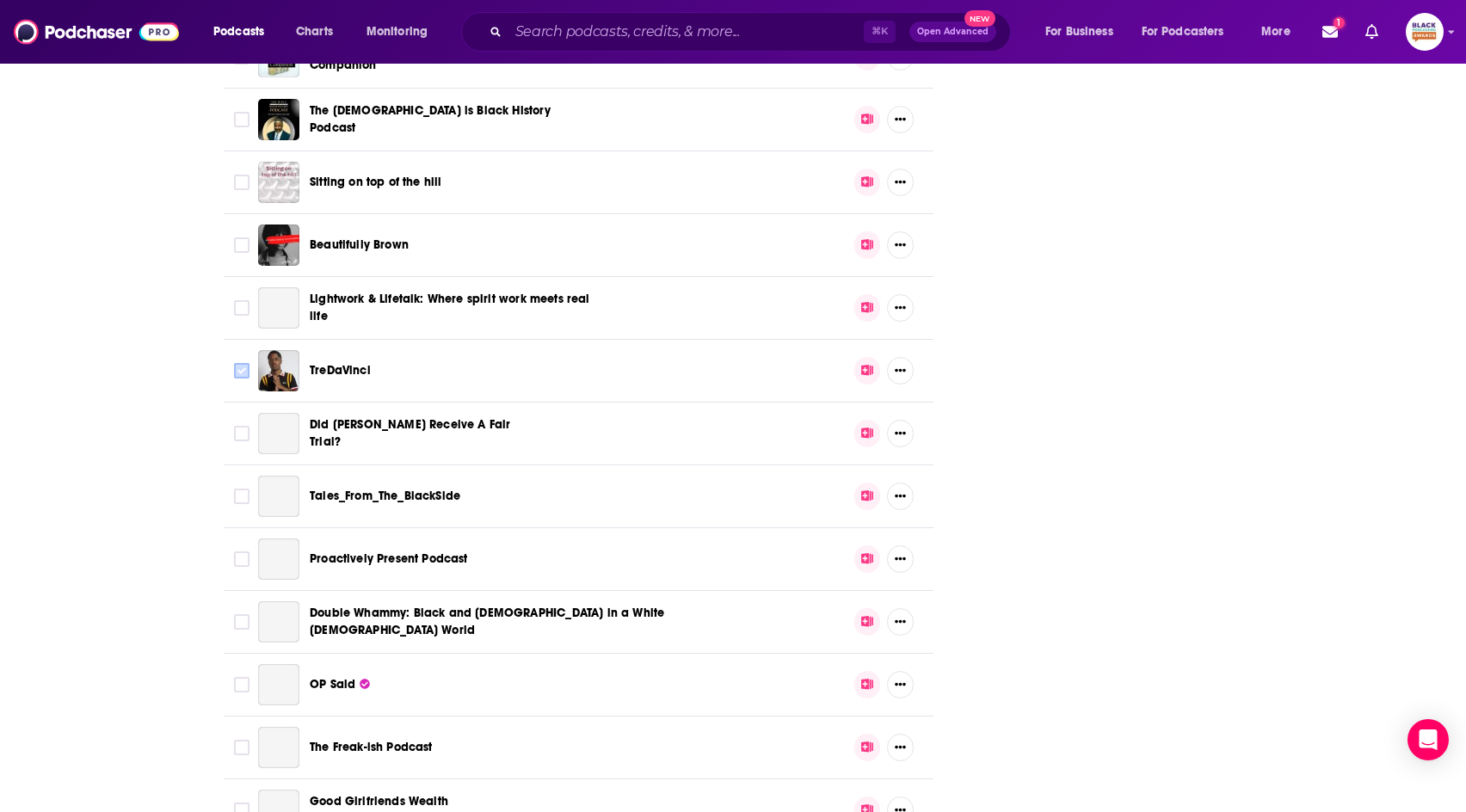
scroll to position [5852, 0]
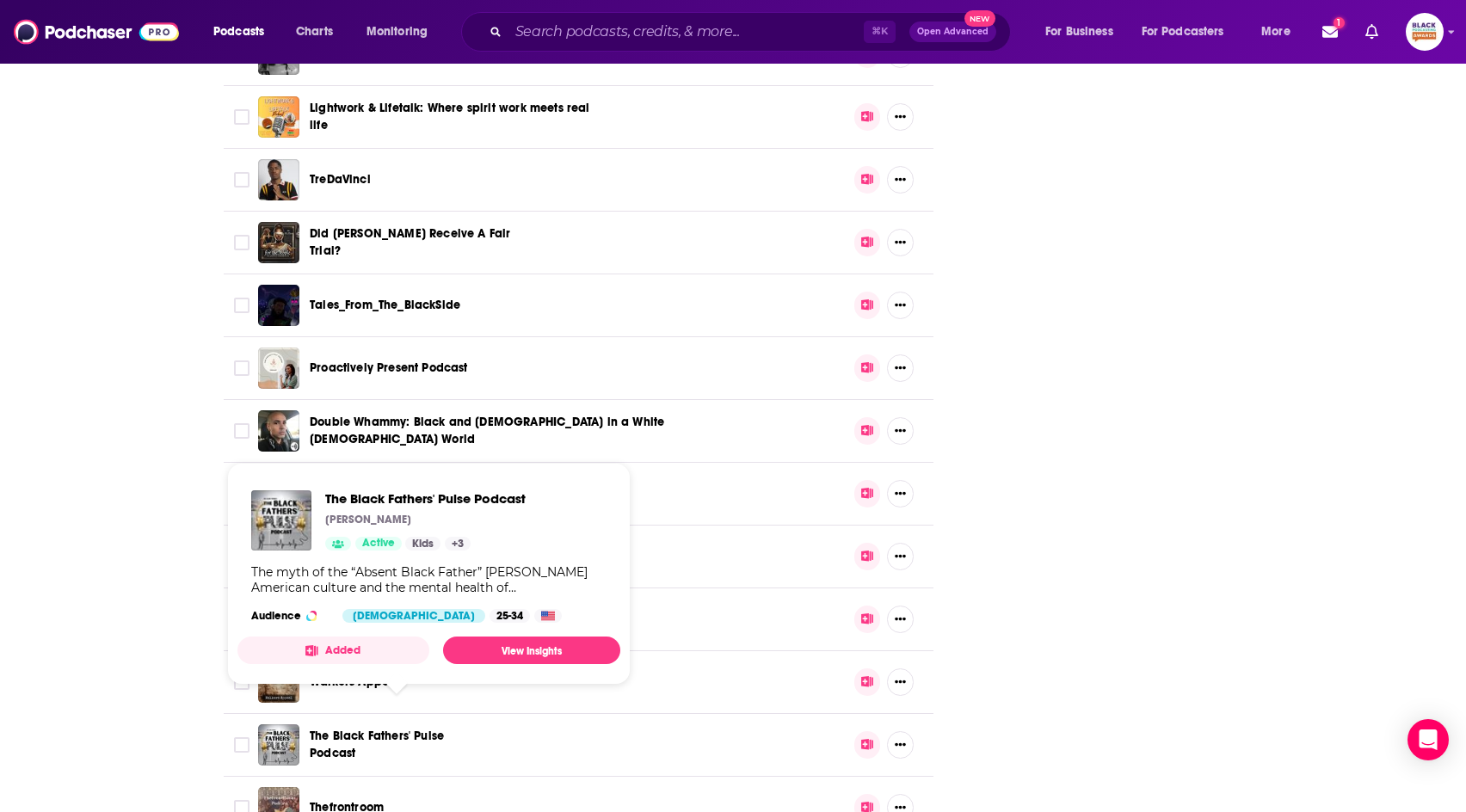
click at [435, 729] on span "The Black Fathers' Pulse Podcast" at bounding box center [377, 744] width 134 height 32
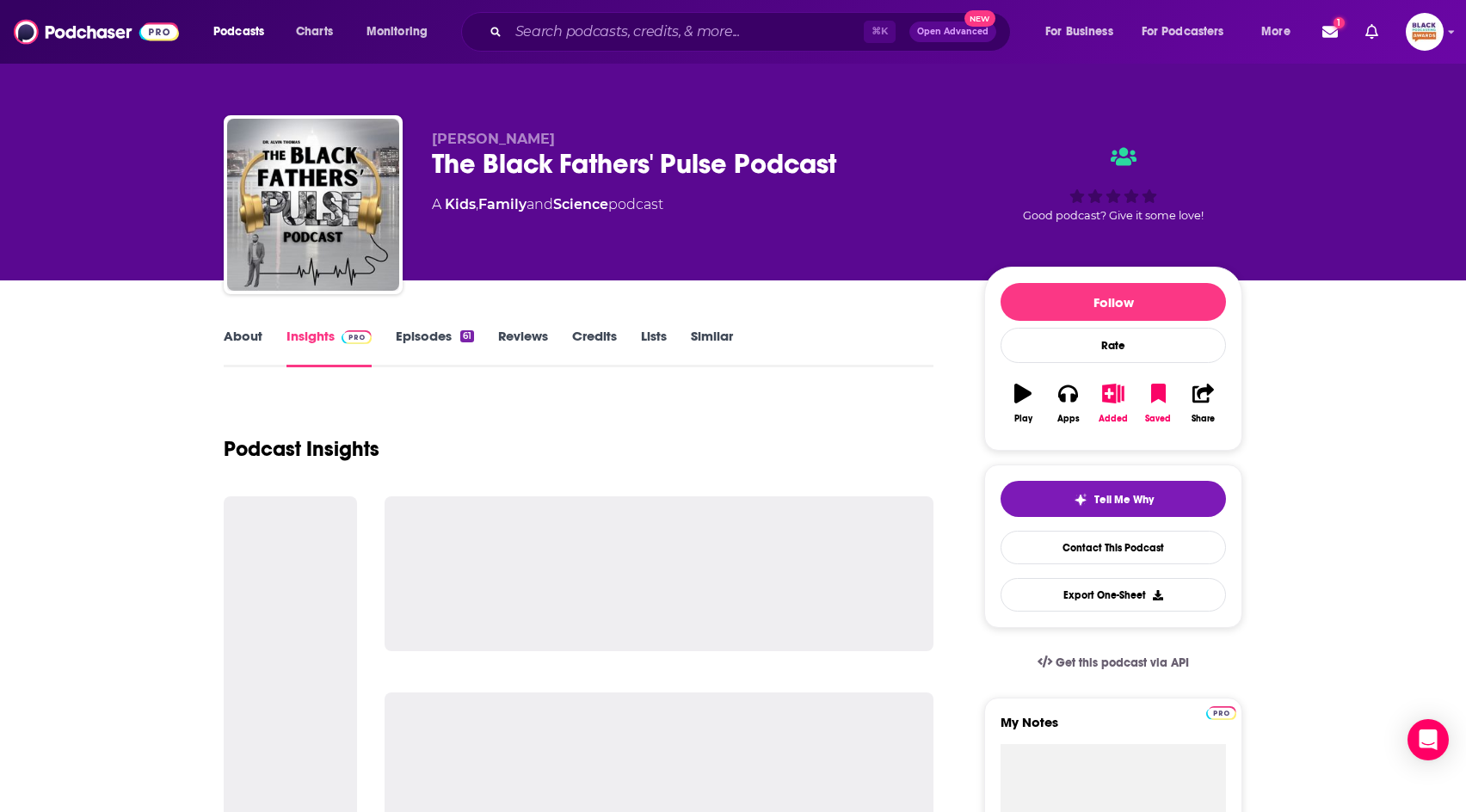
click at [714, 328] on link "Similar" at bounding box center [712, 348] width 43 height 40
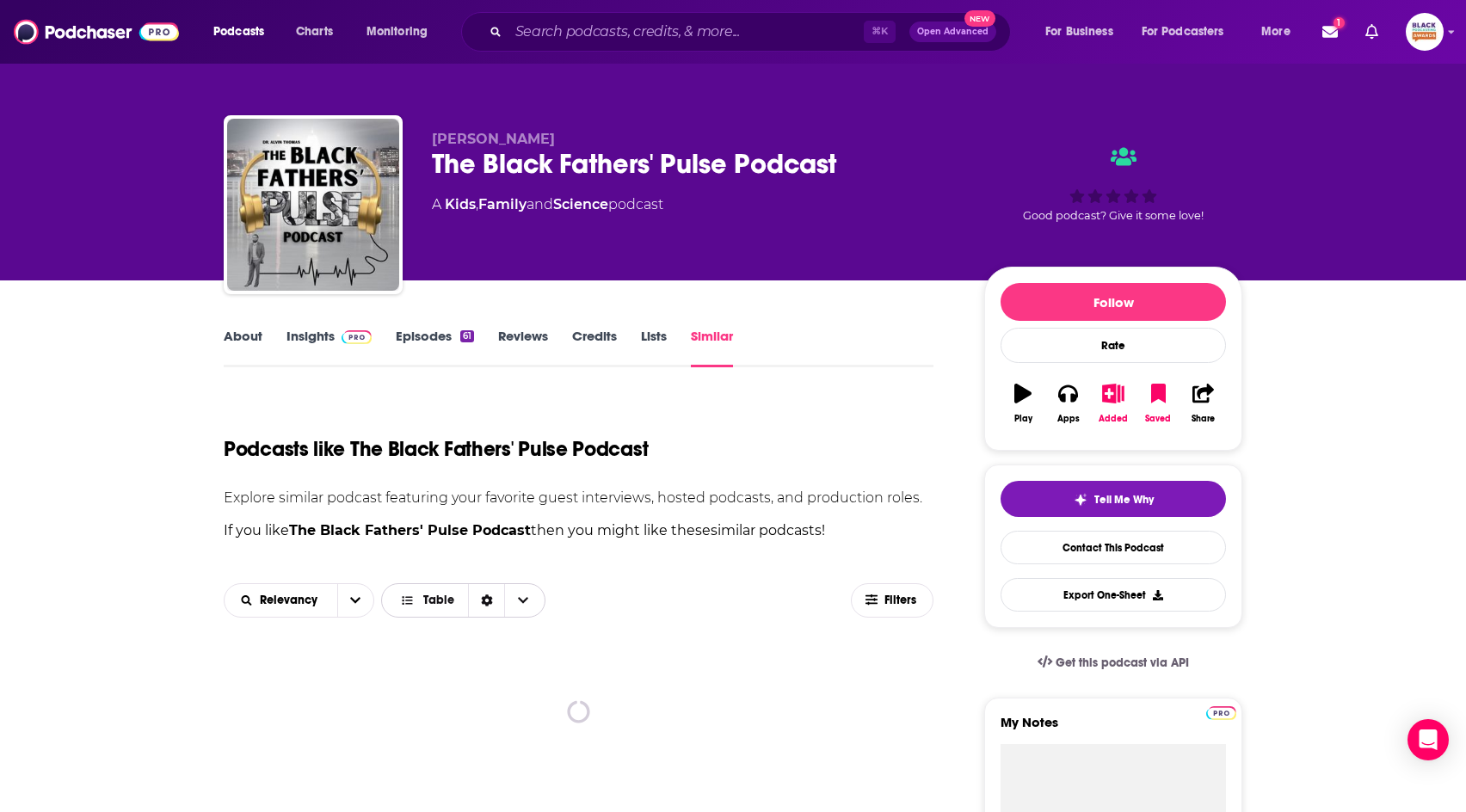
click at [484, 598] on icon "Sort Direction" at bounding box center [486, 599] width 12 height 12
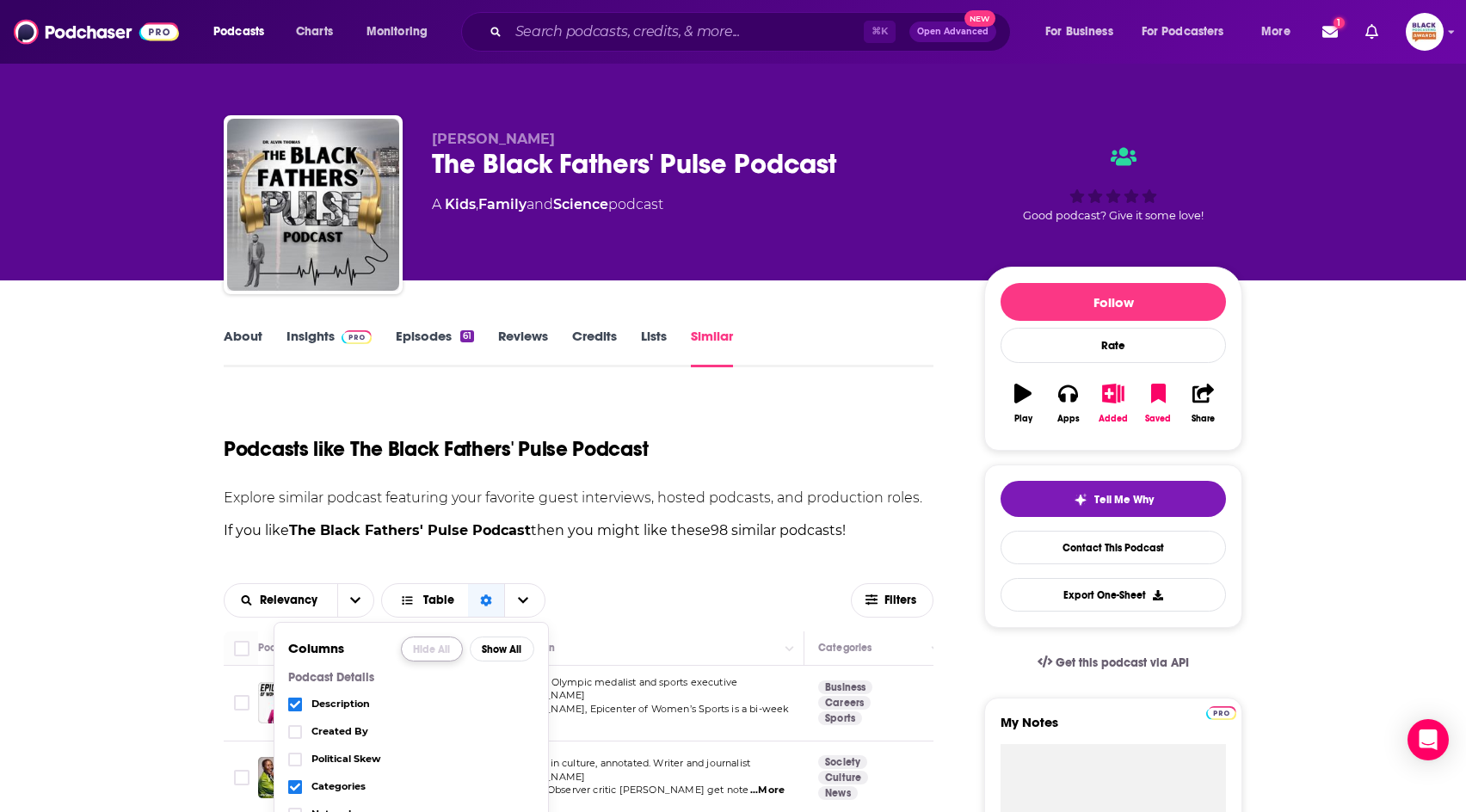
click at [430, 649] on button "Hide All" at bounding box center [432, 649] width 62 height 25
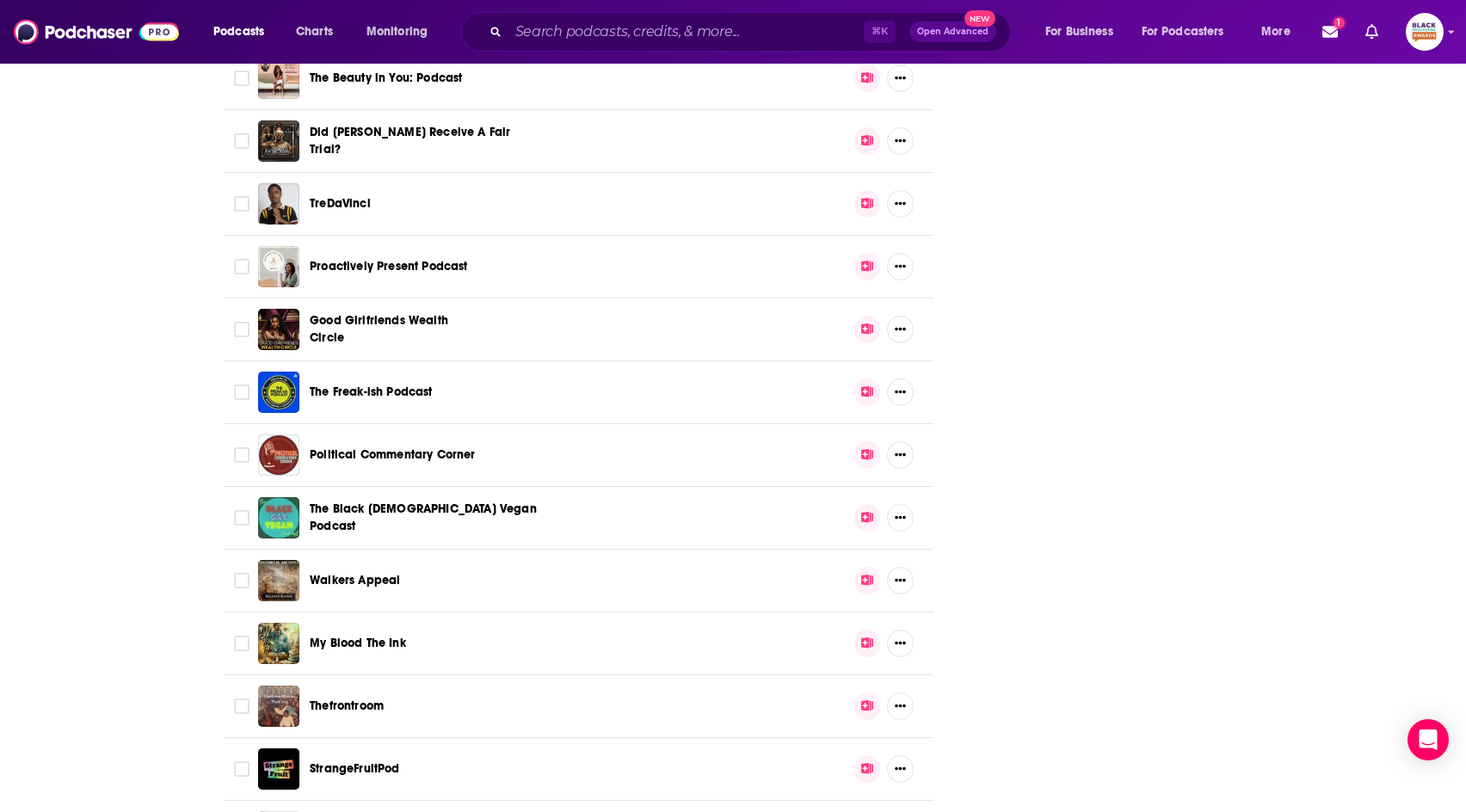
scroll to position [5852, 0]
